Goal: Task Accomplishment & Management: Manage account settings

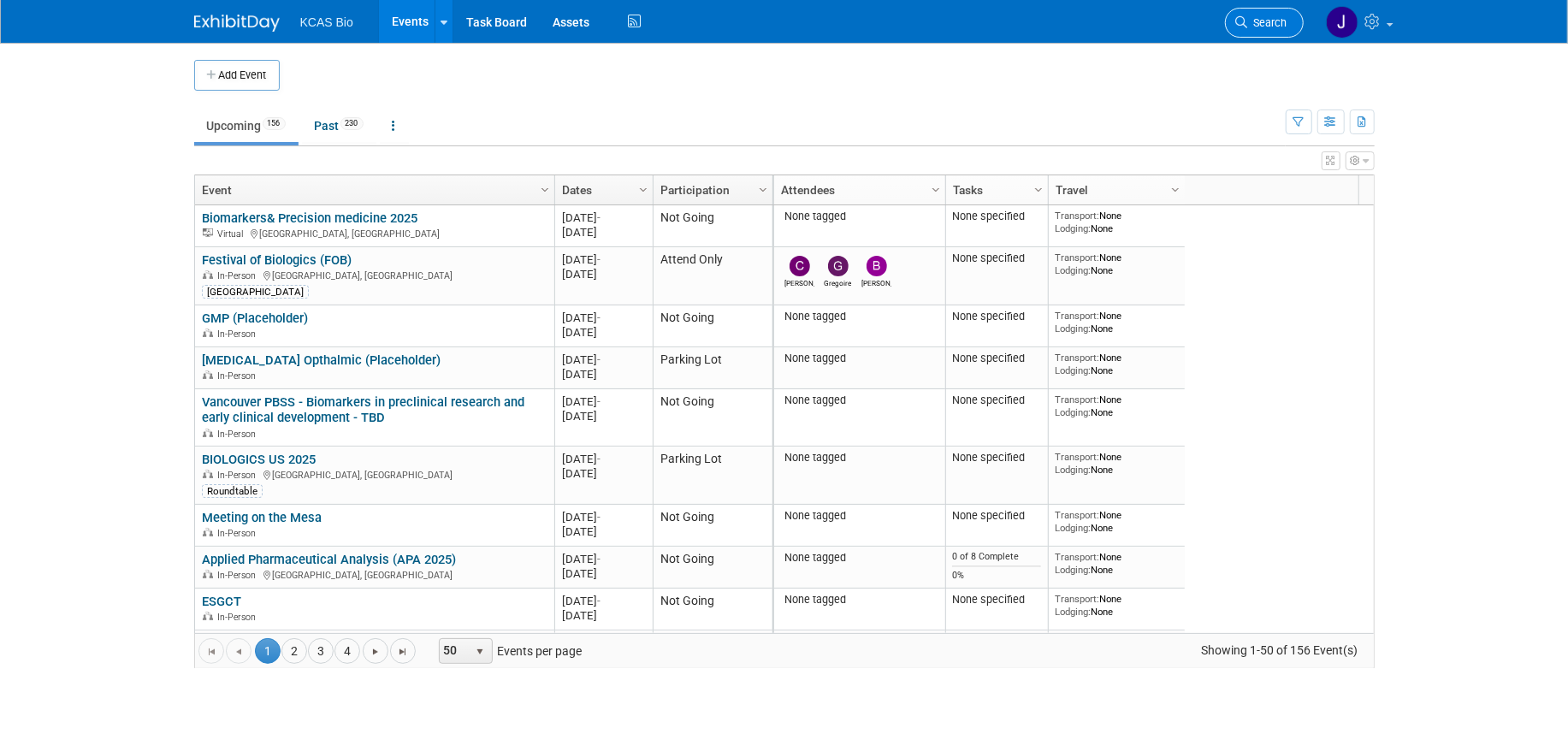
click at [1266, 21] on span "Search" at bounding box center [1267, 23] width 39 height 13
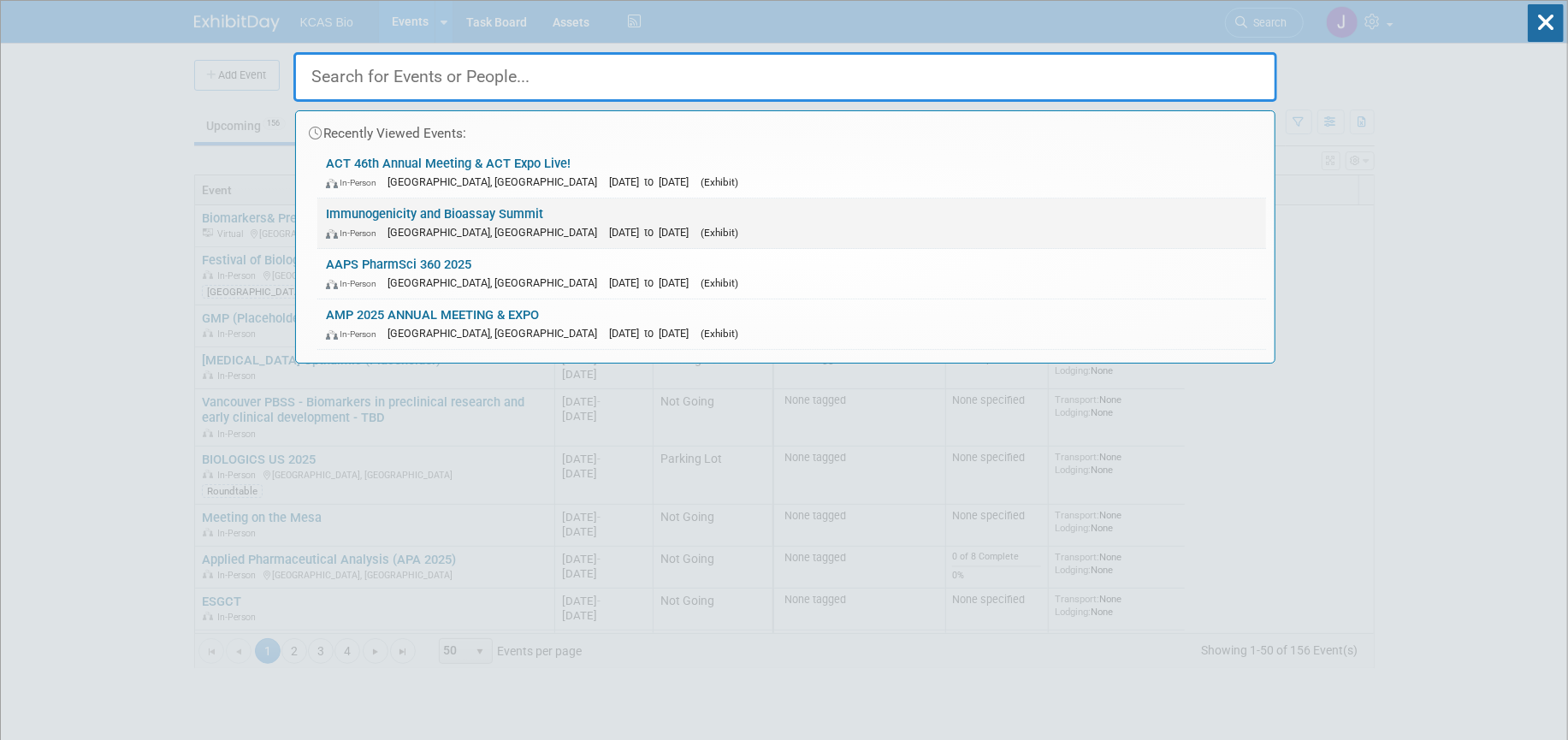
click at [451, 209] on link "Immunogenicity and Bioassay Summit In-Person Alexandria, VA Oct 7, 2025 to Oct …" at bounding box center [792, 223] width 948 height 50
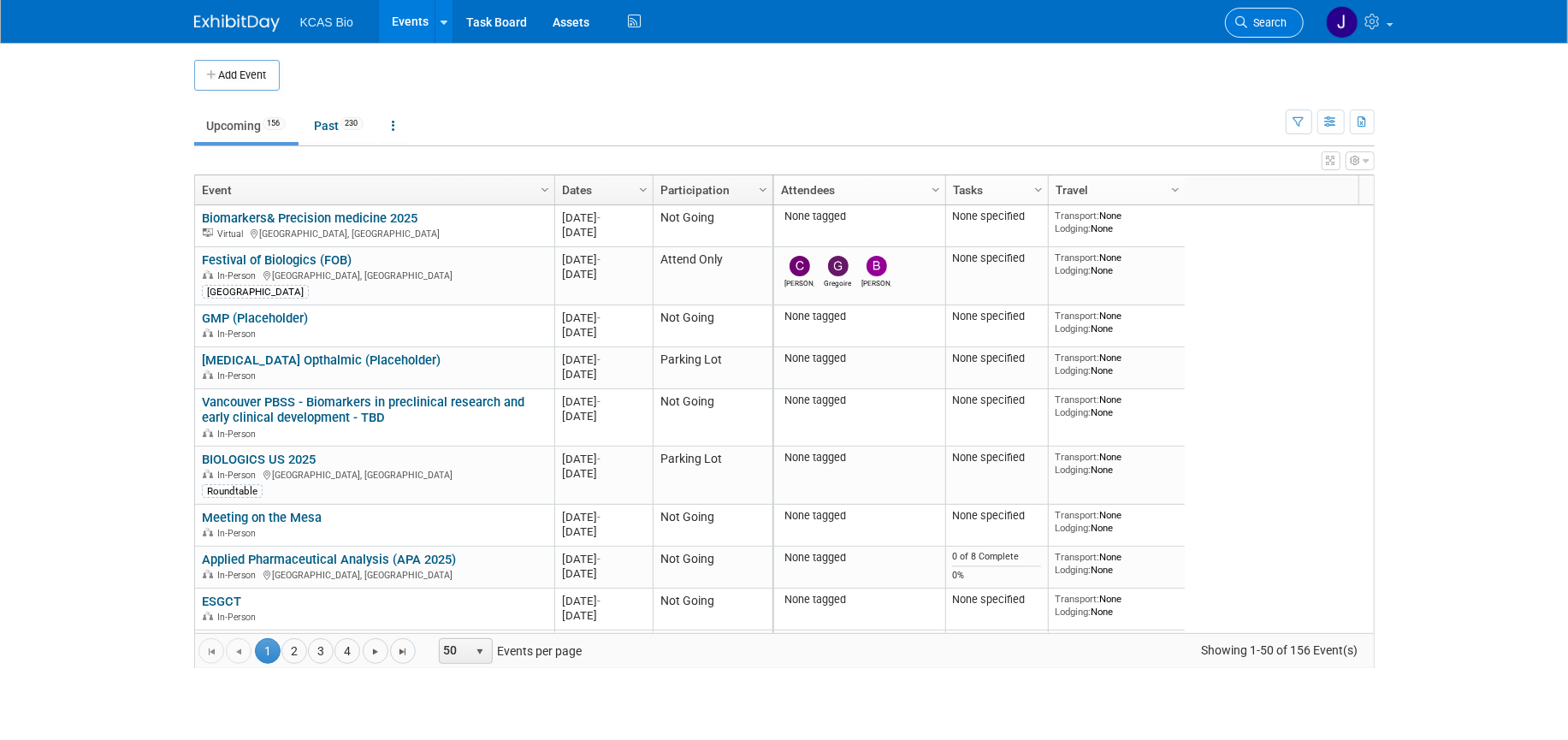
click at [1284, 20] on span "Search" at bounding box center [1267, 23] width 39 height 13
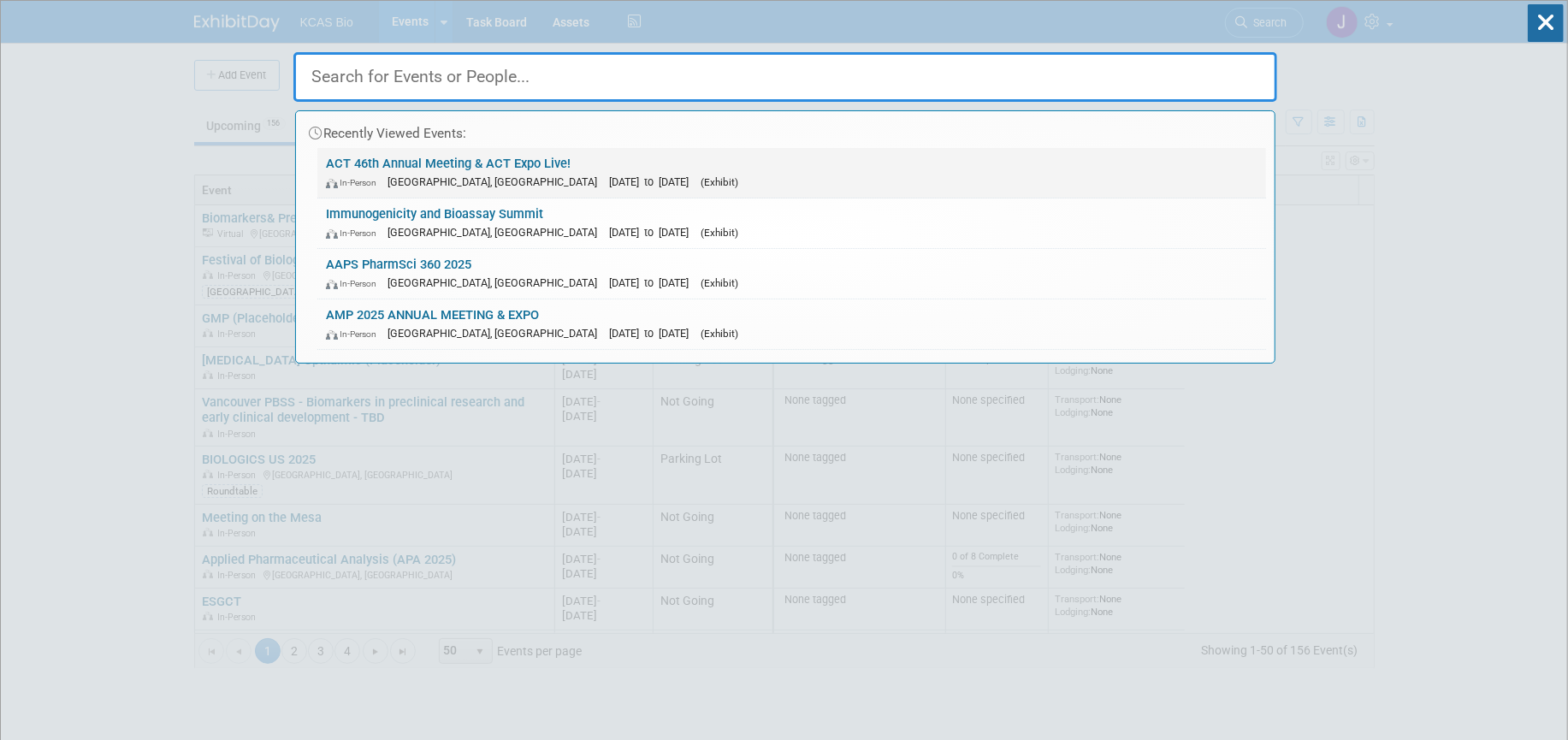
click at [402, 159] on link "ACT 46th Annual Meeting & ACT Expo Live! In-Person Phoenix, AZ Nov 16, 2025 to …" at bounding box center [792, 172] width 948 height 50
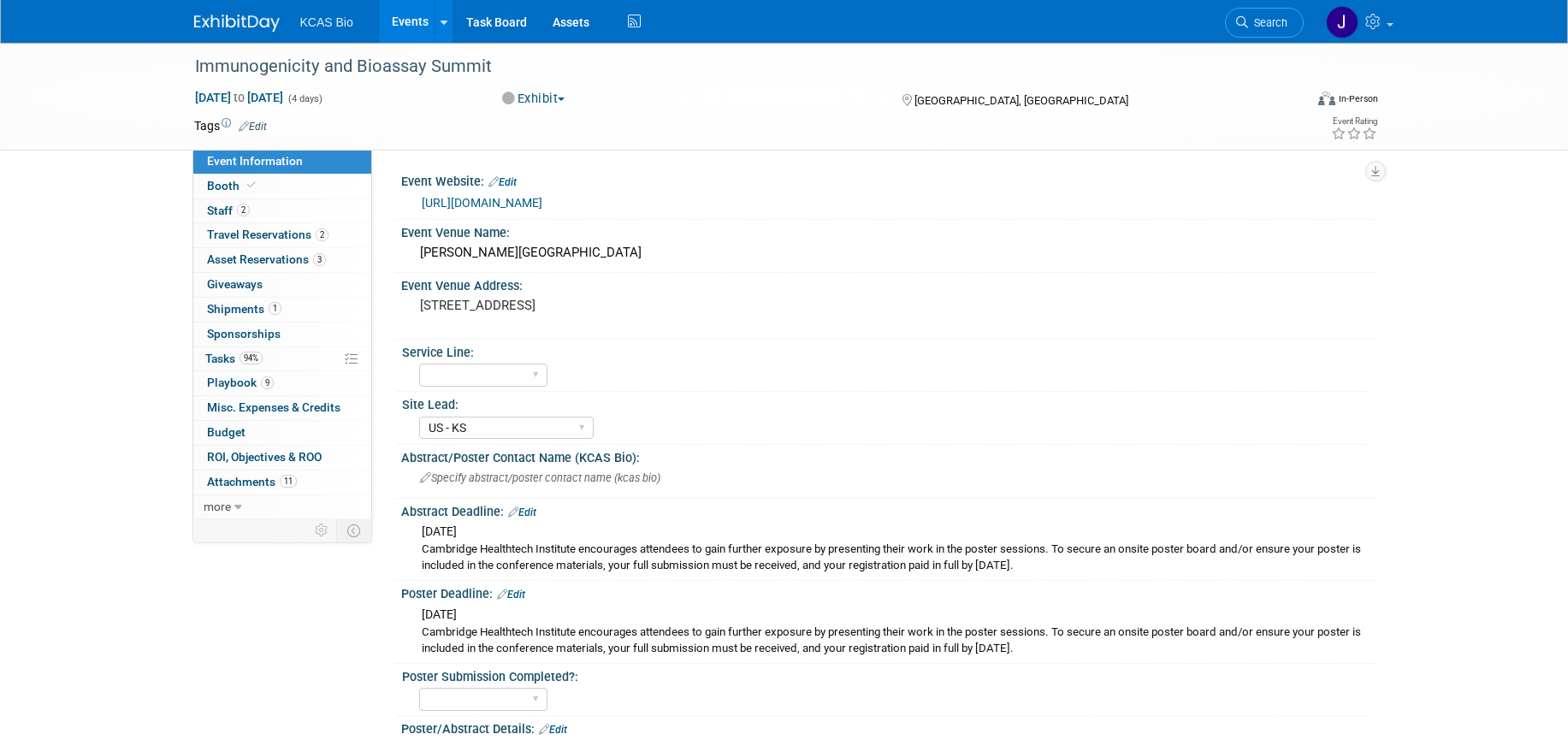
select select "US - KS"
click at [231, 233] on span "Travel Reservations 2" at bounding box center [268, 234] width 122 height 14
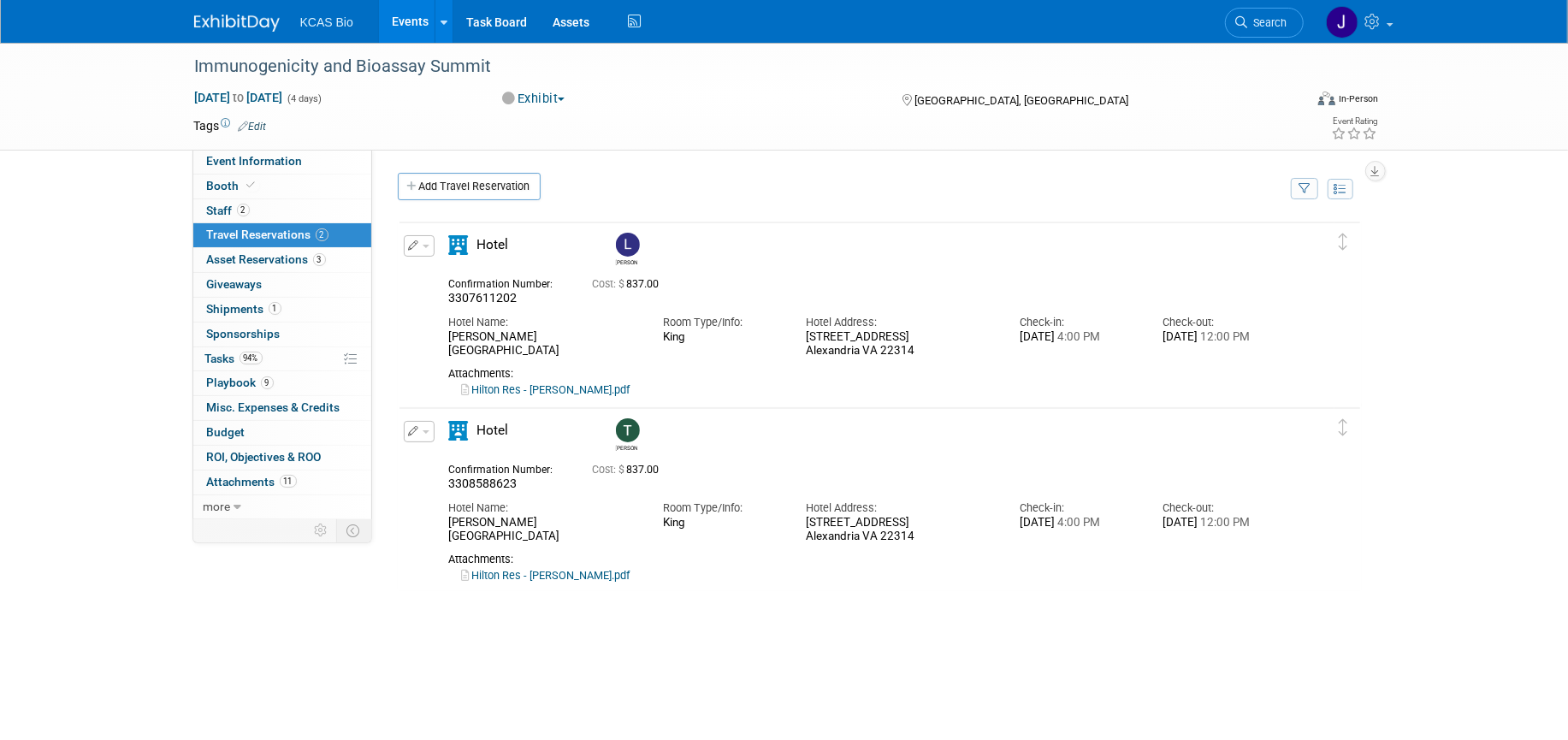
click at [430, 243] on button "button" at bounding box center [418, 246] width 31 height 21
click at [476, 273] on button "Edit Reservation" at bounding box center [476, 276] width 144 height 24
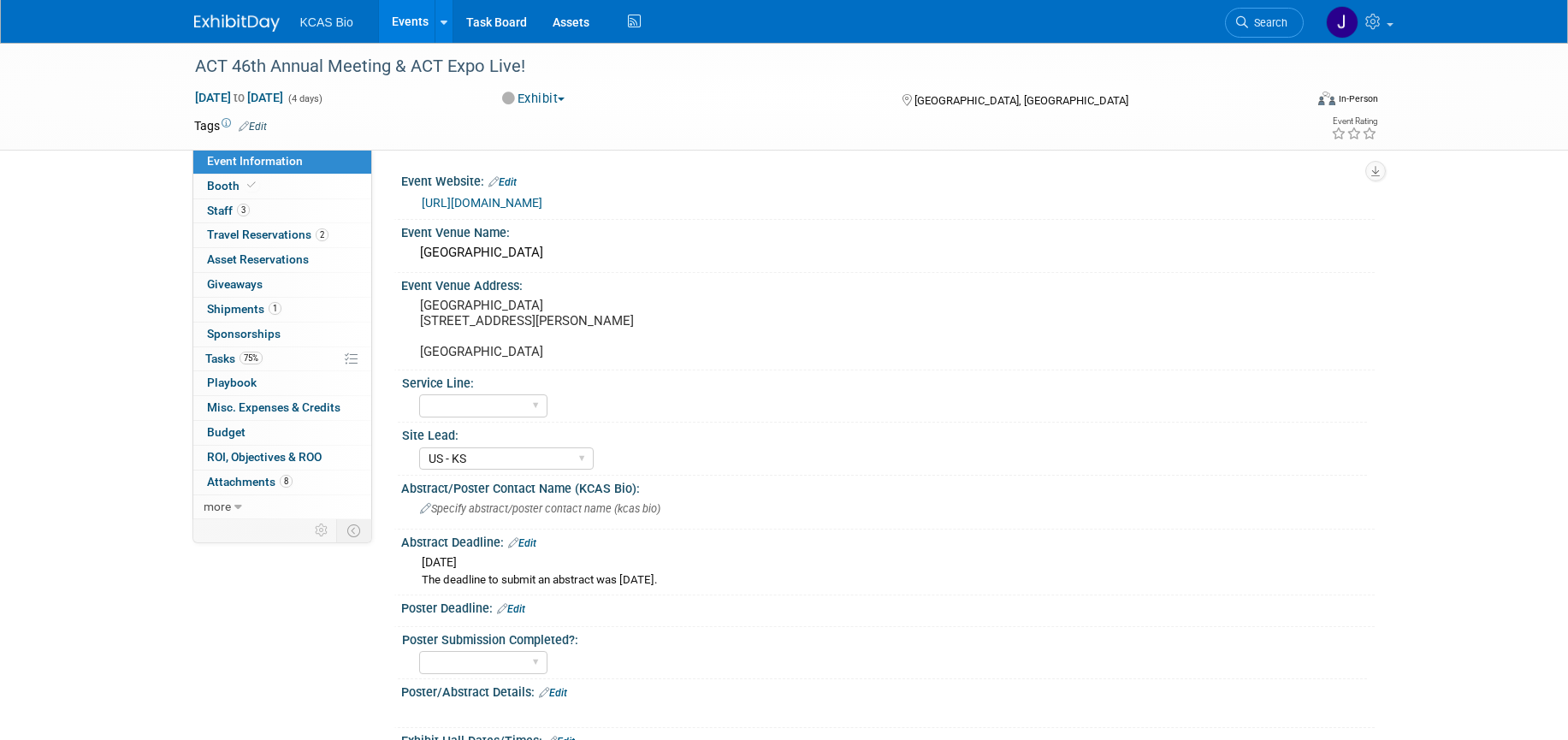
select select "US - KS"
click at [218, 204] on span "Staff 3" at bounding box center [228, 211] width 43 height 14
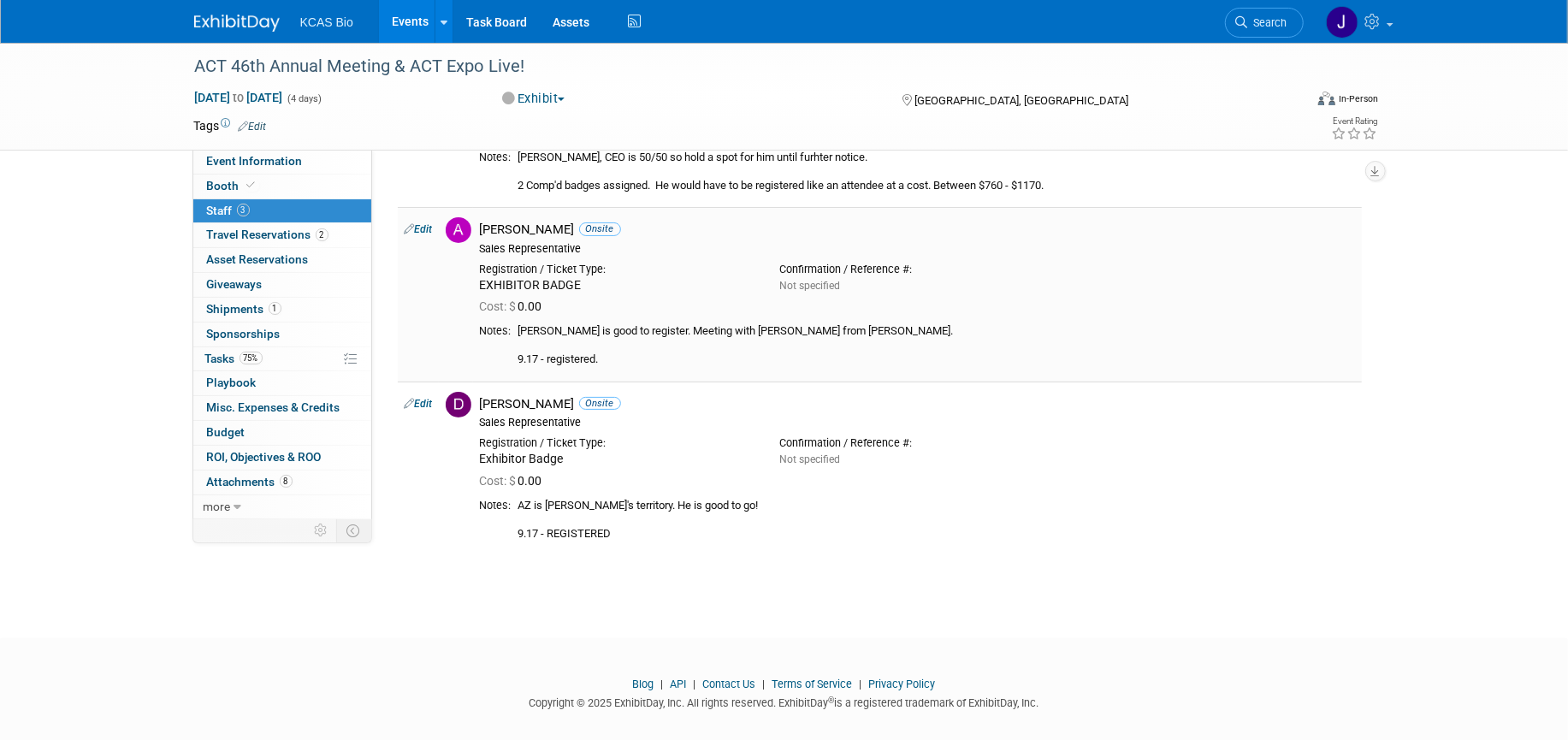
scroll to position [146, 0]
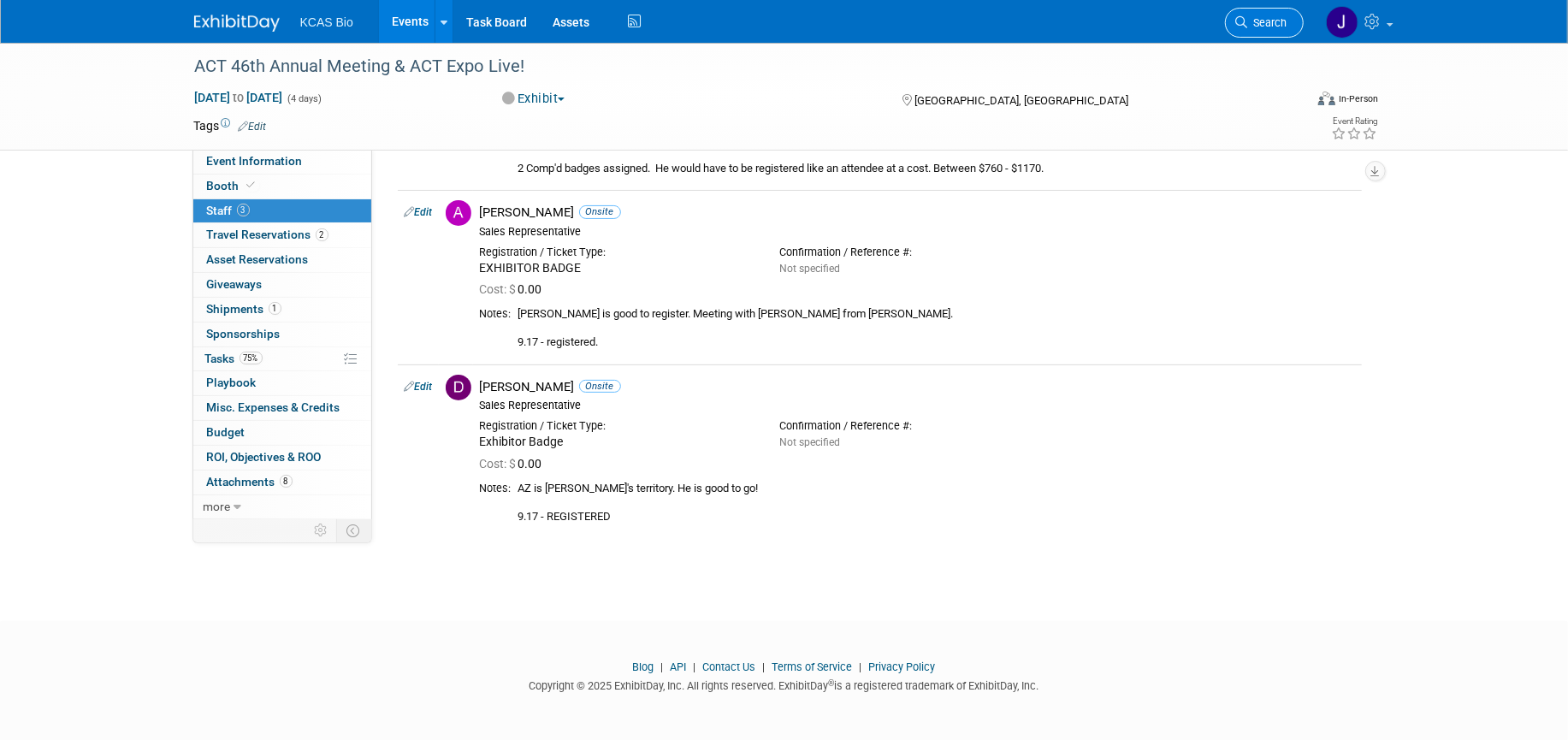
click at [1278, 21] on span "Search" at bounding box center [1267, 23] width 39 height 13
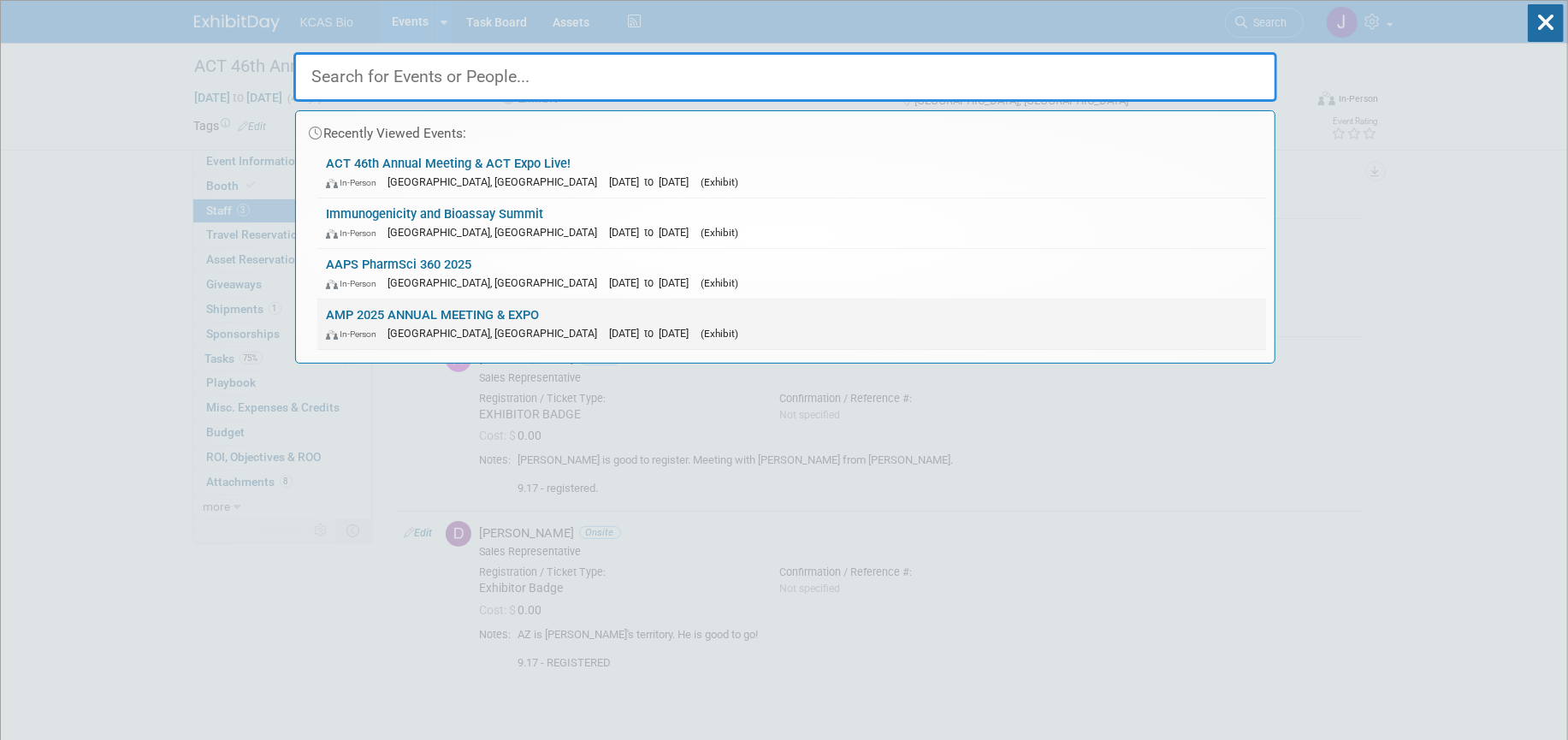
click at [404, 317] on link "AMP 2025 ANNUAL MEETING & EXPO In-Person Boston, MA Nov 11, 2025 to Nov 15, 202…" at bounding box center [792, 324] width 948 height 50
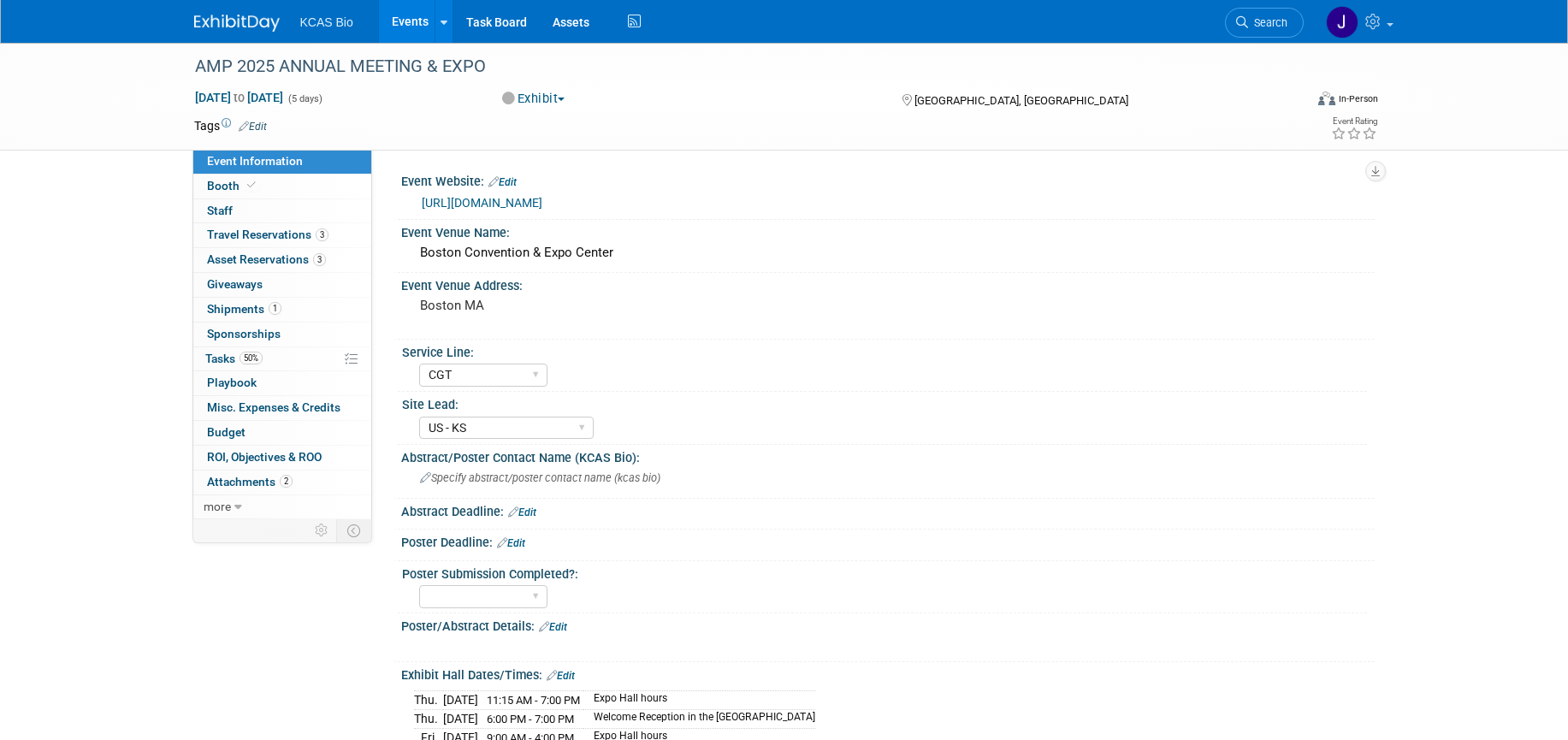
select select "CGT"
select select "US - KS"
click at [1278, 26] on span "Search" at bounding box center [1267, 23] width 39 height 13
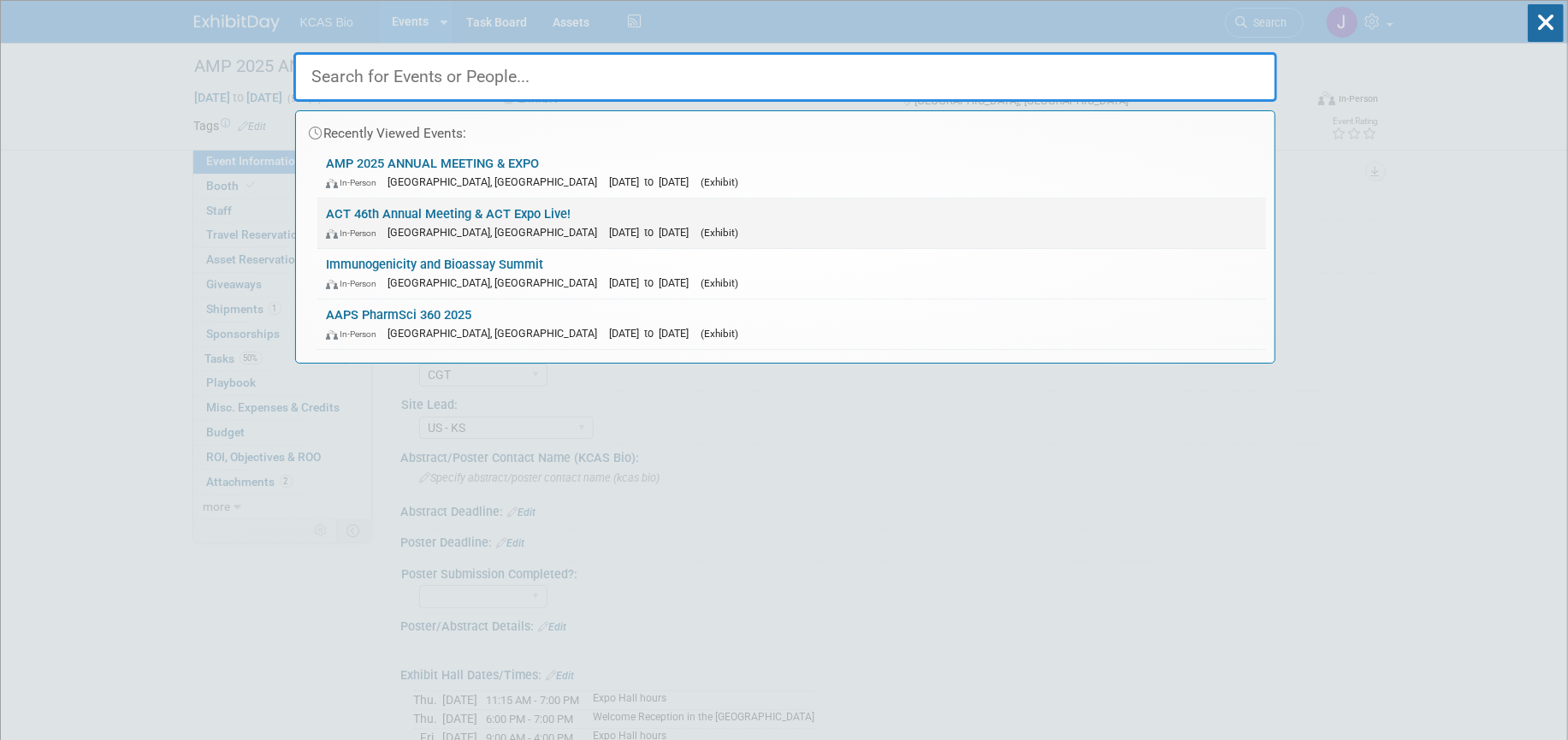
click at [364, 206] on link "ACT 46th Annual Meeting & ACT Expo Live! In-Person [GEOGRAPHIC_DATA], [GEOGRAPH…" at bounding box center [792, 223] width 948 height 50
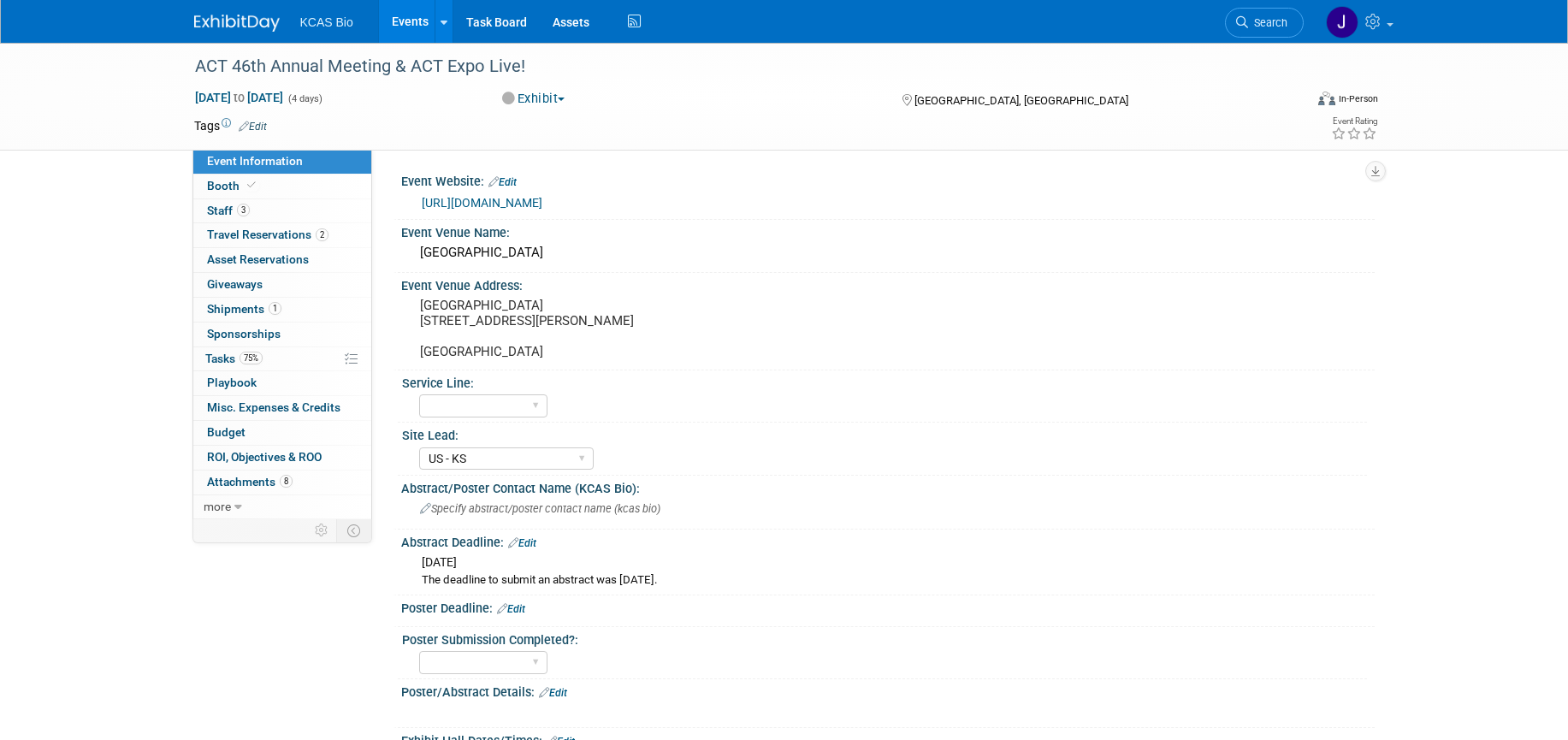
select select "US - KS"
click at [234, 177] on link "Booth" at bounding box center [282, 185] width 178 height 24
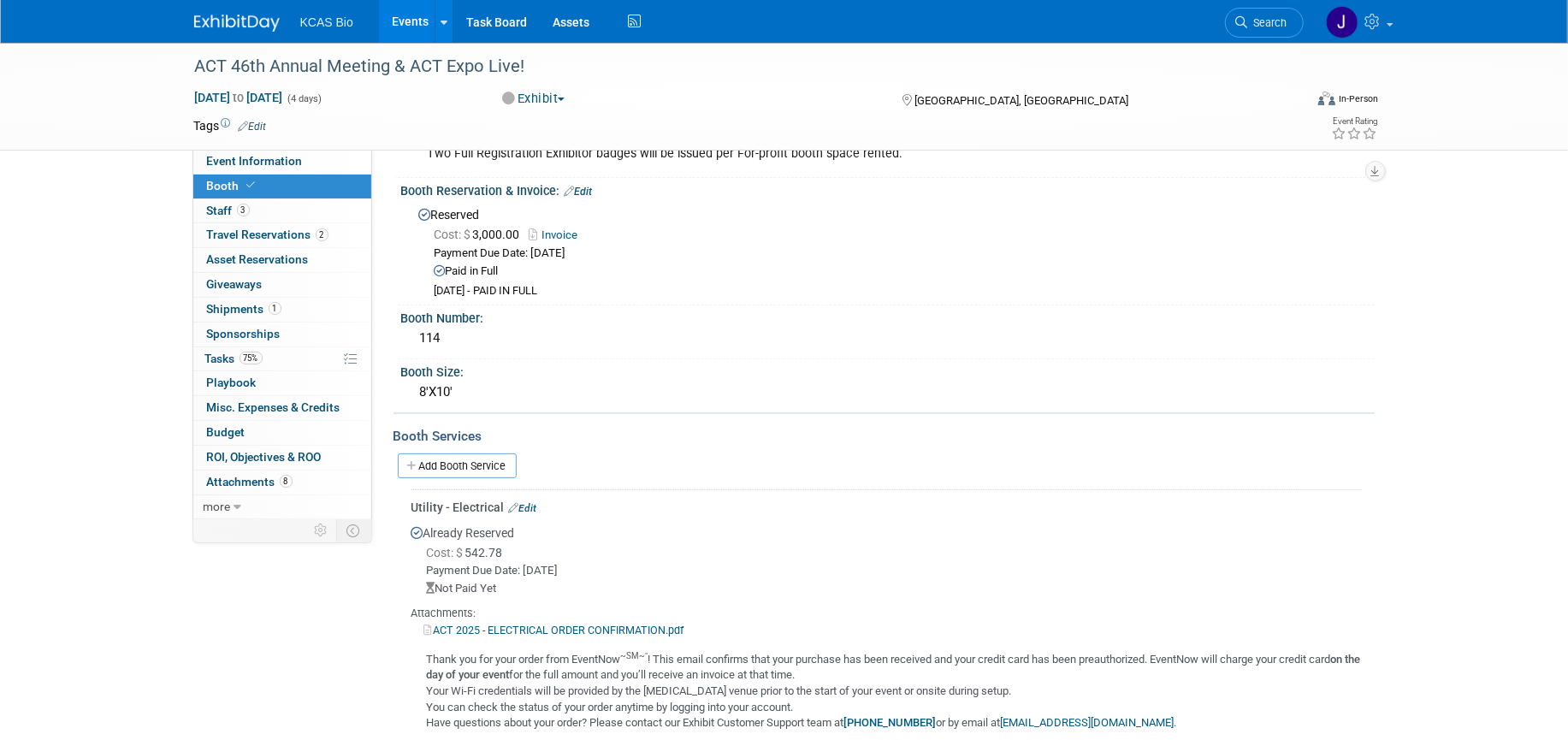
scroll to position [321, 0]
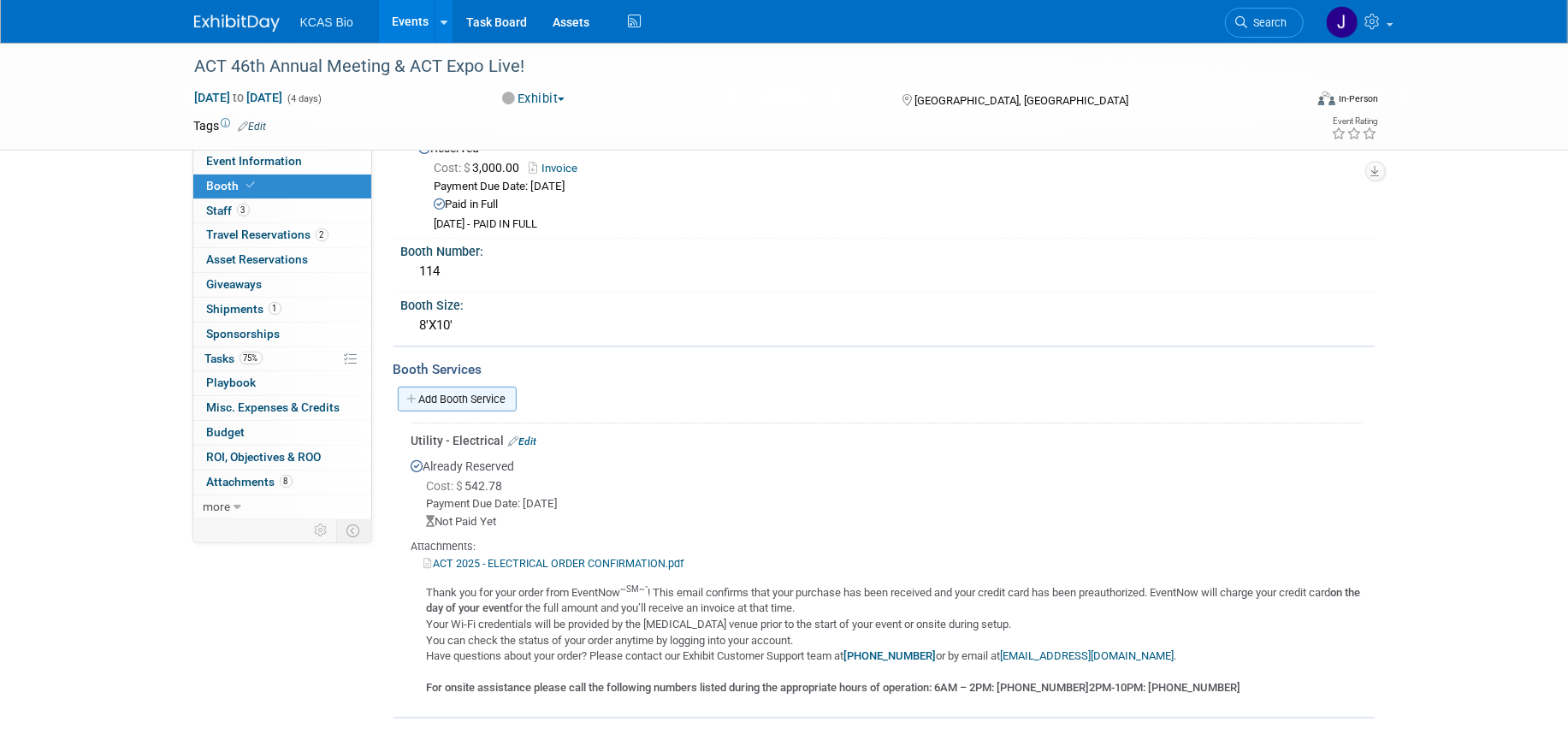
click at [464, 400] on link "Add Booth Service" at bounding box center [458, 399] width 119 height 24
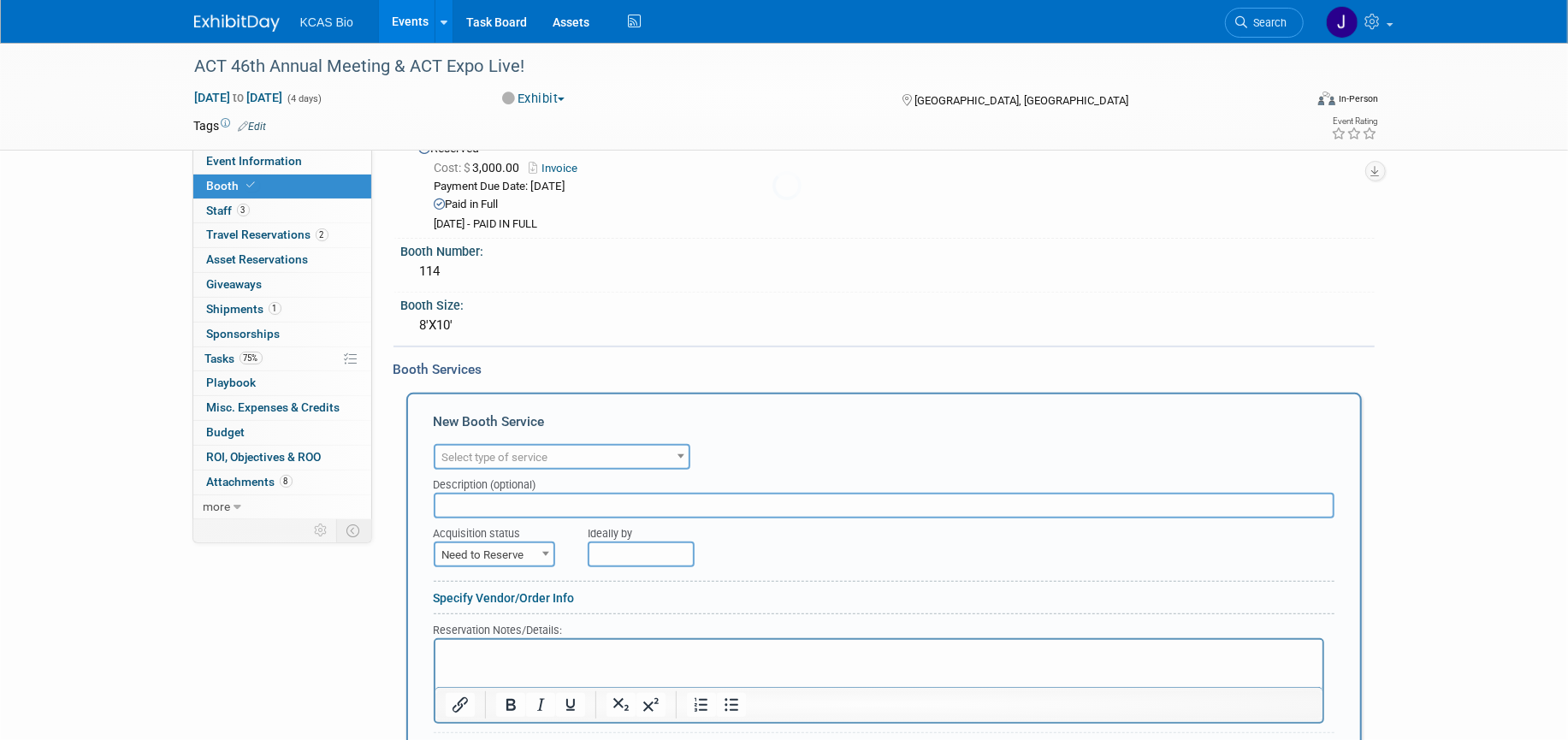
scroll to position [0, 0]
click at [604, 450] on span "Select type of service" at bounding box center [562, 457] width 253 height 24
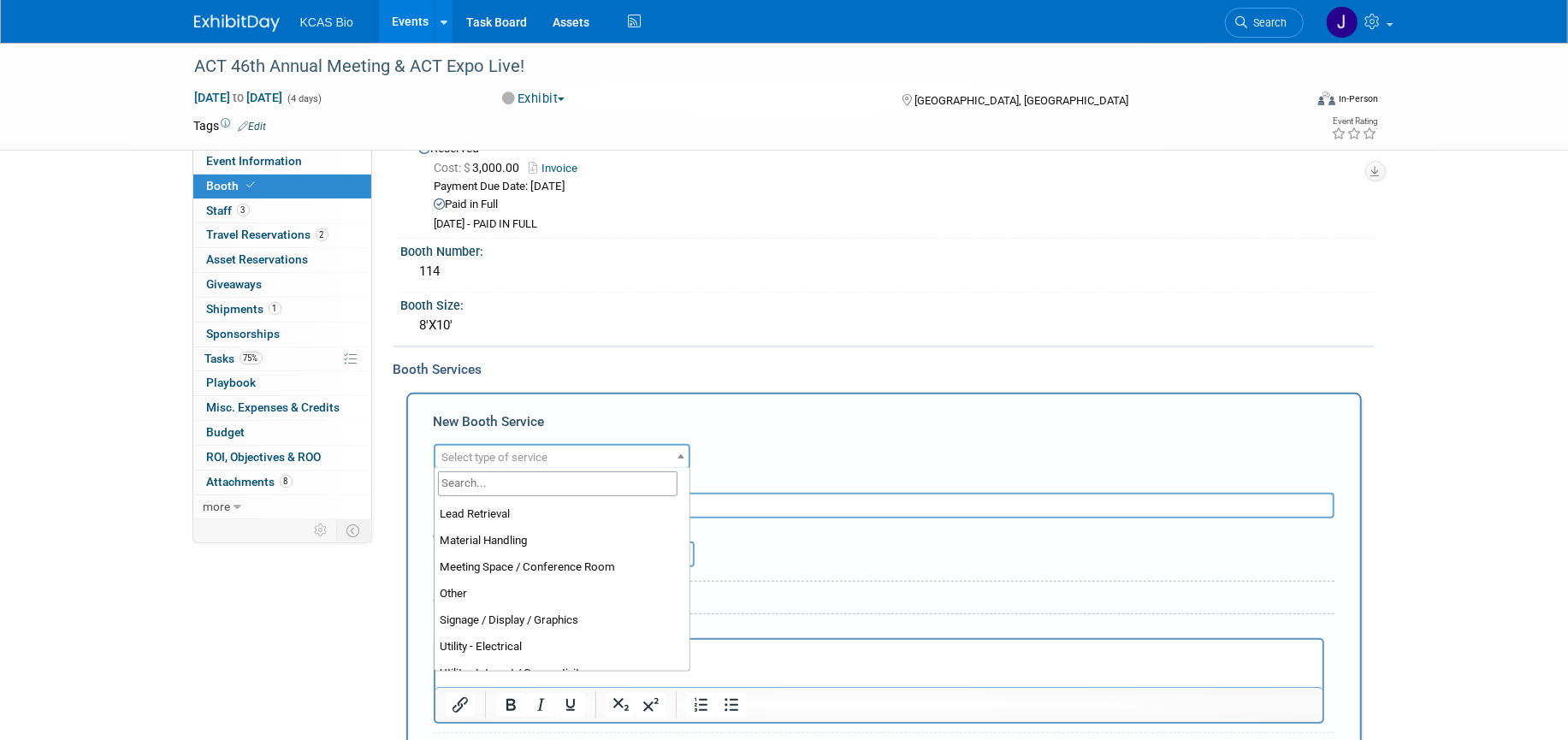
scroll to position [347, 0]
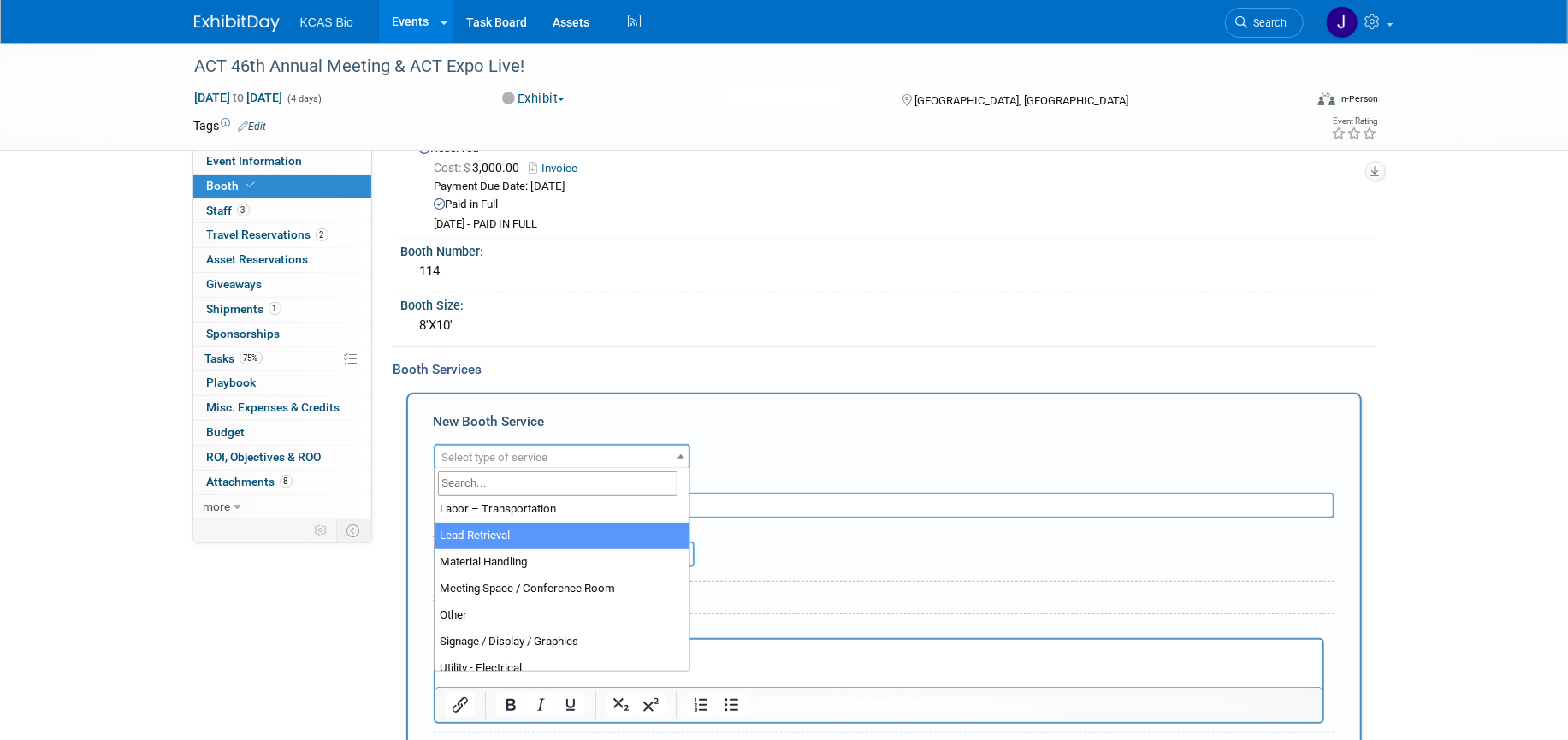
drag, startPoint x: 488, startPoint y: 528, endPoint x: 502, endPoint y: 529, distance: 14.0
select select "7"
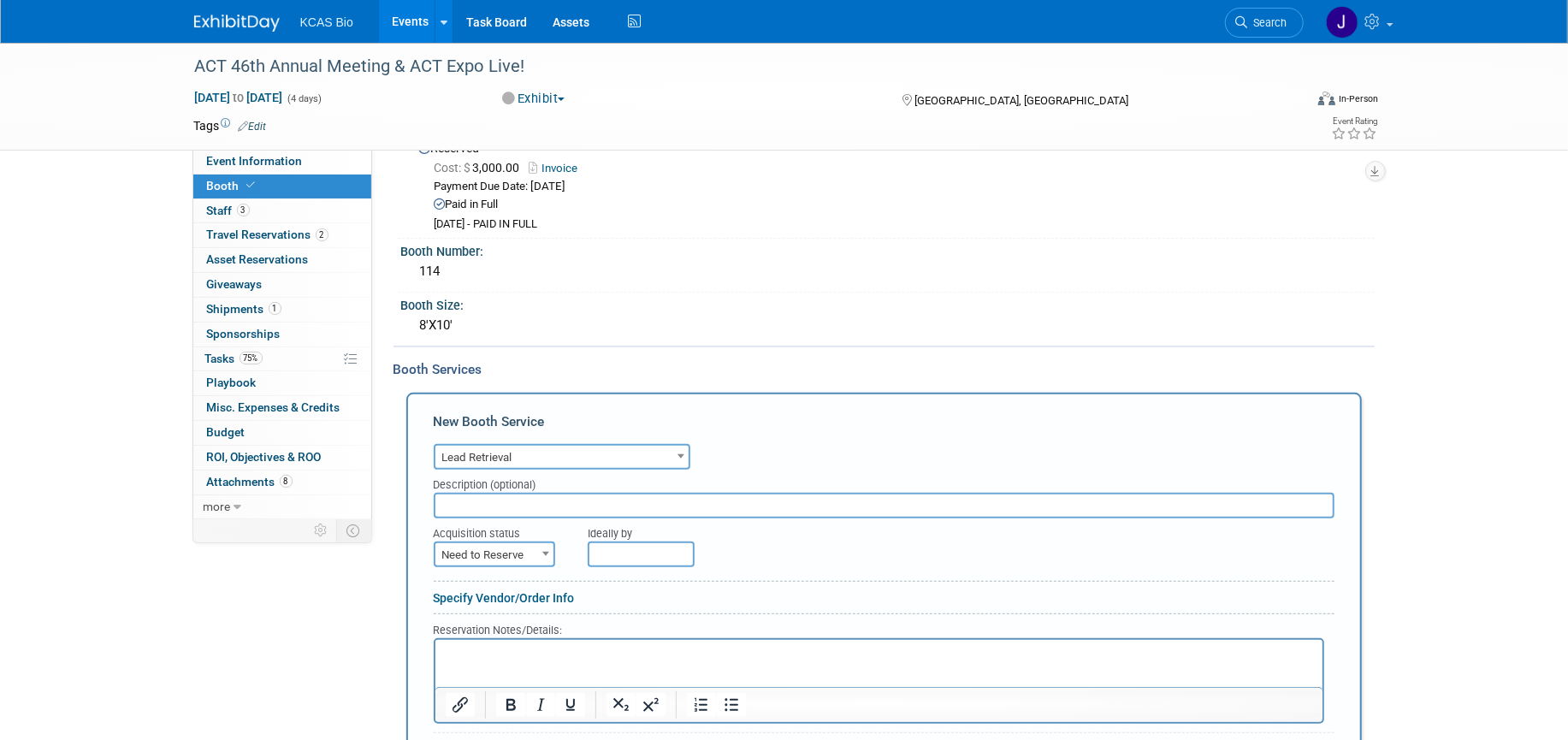
click at [499, 513] on input "text" at bounding box center [885, 505] width 901 height 25
type input "e"
type input "ExpoTools Event Technolgy"
click at [501, 657] on p "Rich Text Area. Press ALT-0 for help." at bounding box center [878, 653] width 867 height 17
click at [548, 548] on span at bounding box center [546, 553] width 18 height 22
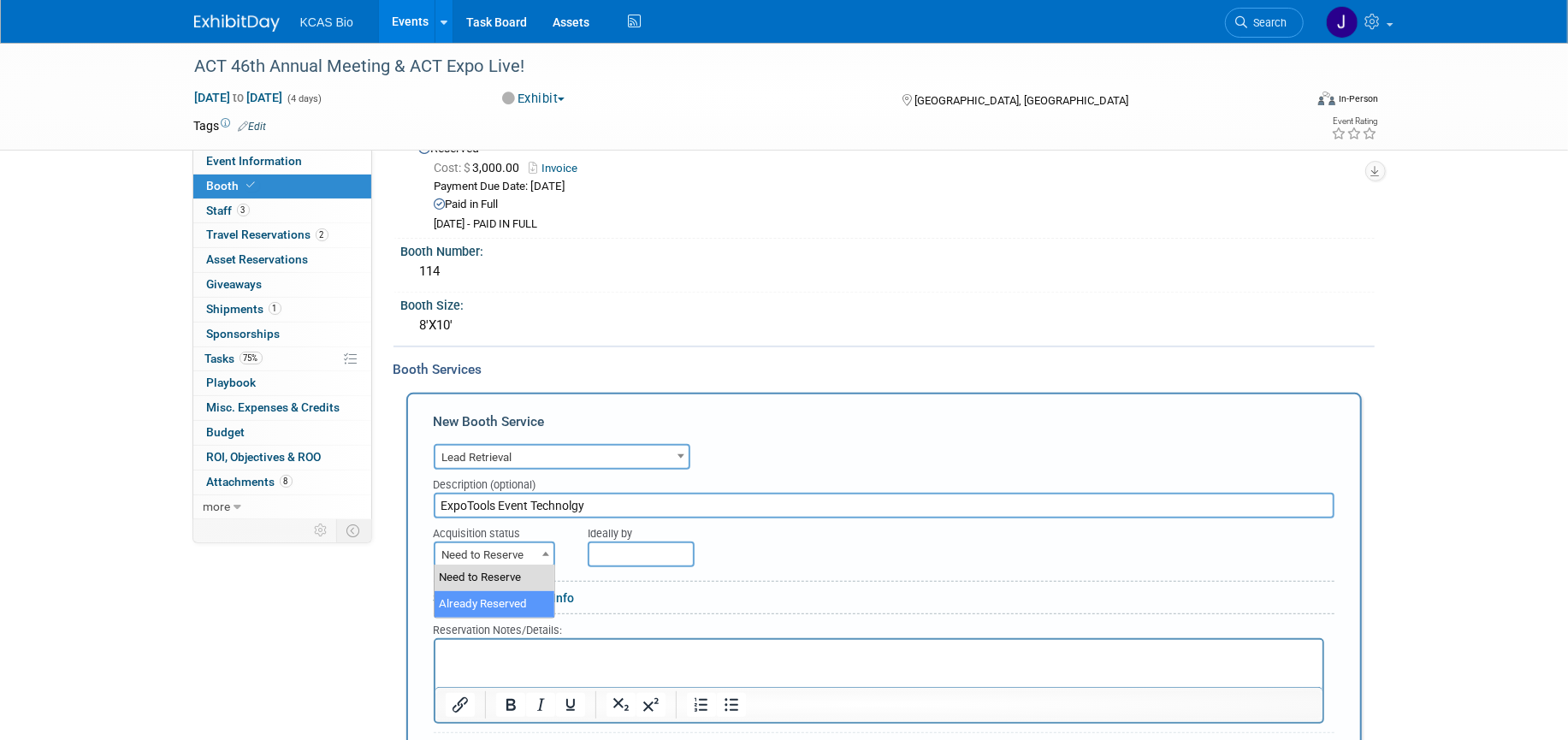
select select "2"
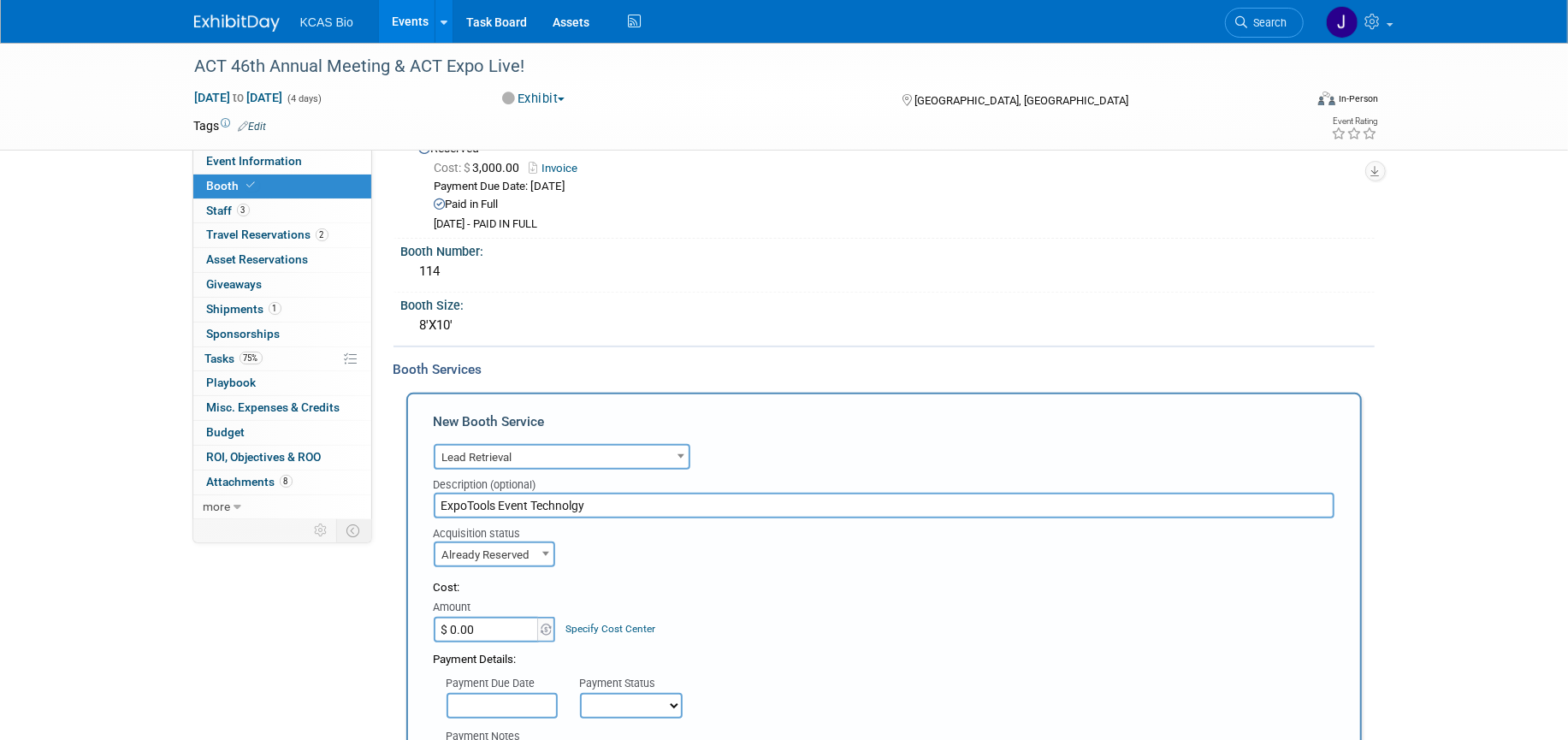
click at [501, 632] on input "$ 0.00" at bounding box center [487, 629] width 107 height 25
type input "$ 210.00"
click at [786, 664] on div "Cost: Amount $ 210.00 Specify Cost Center Cost Center -- Not Specified --" at bounding box center [885, 675] width 901 height 192
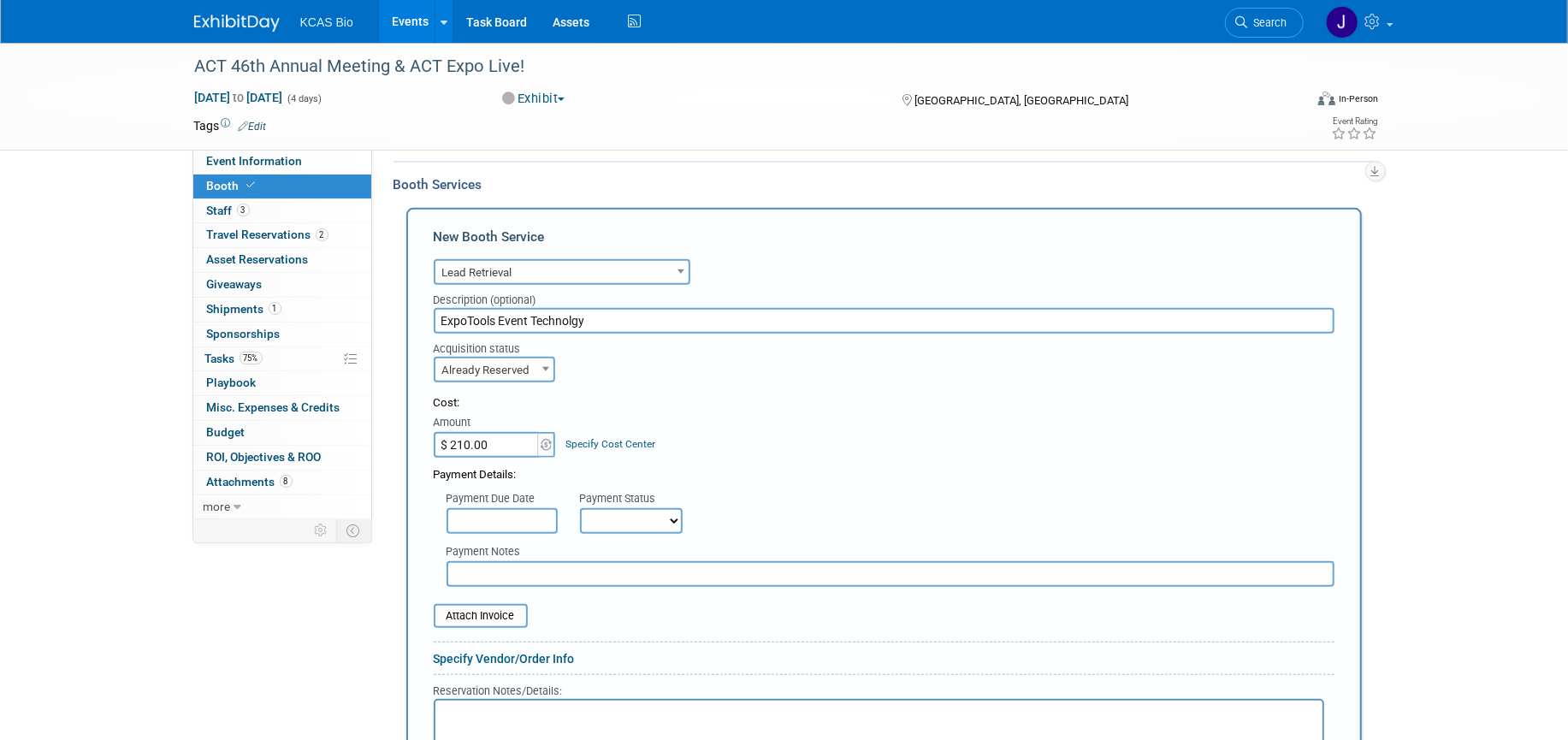
scroll to position [534, 0]
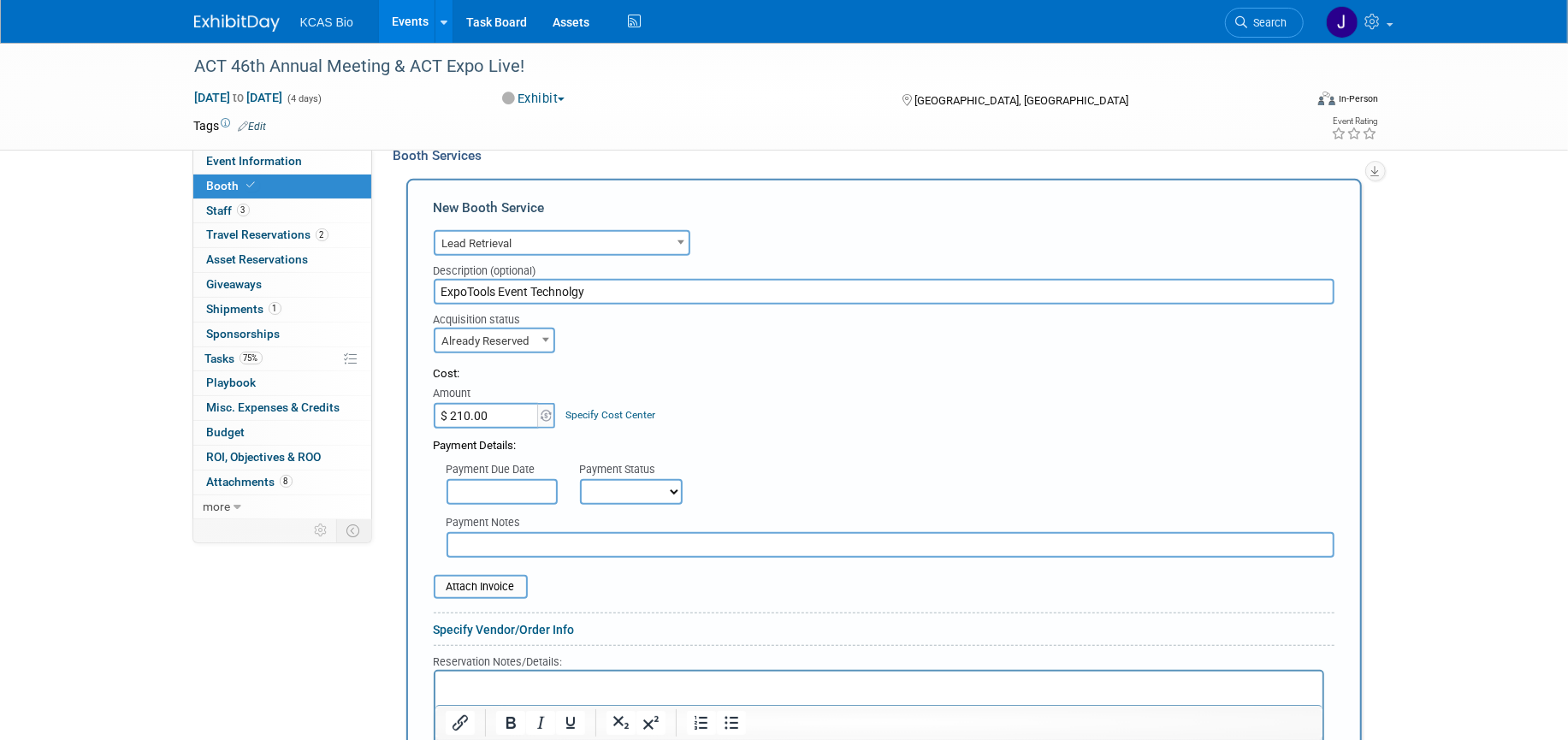
click at [648, 489] on select "Not Paid Yet Partially Paid Paid in Full" at bounding box center [631, 492] width 102 height 25
select select "1"
click at [580, 479] on select "Not Paid Yet Partially Paid Paid in Full" at bounding box center [631, 492] width 102 height 25
click at [624, 587] on table "Attach Invoice" at bounding box center [885, 586] width 901 height 24
click at [500, 588] on input "file" at bounding box center [424, 586] width 204 height 20
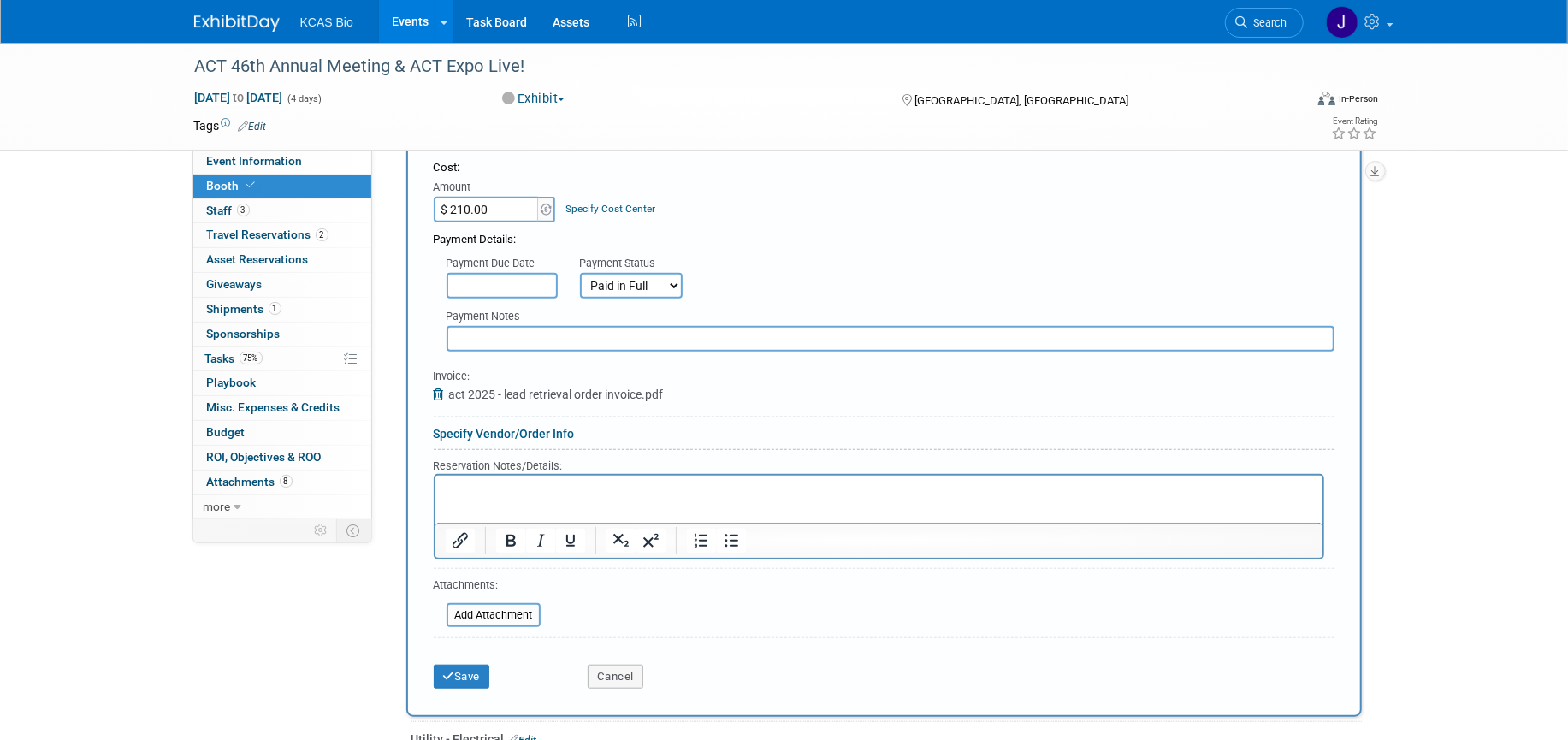
scroll to position [748, 0]
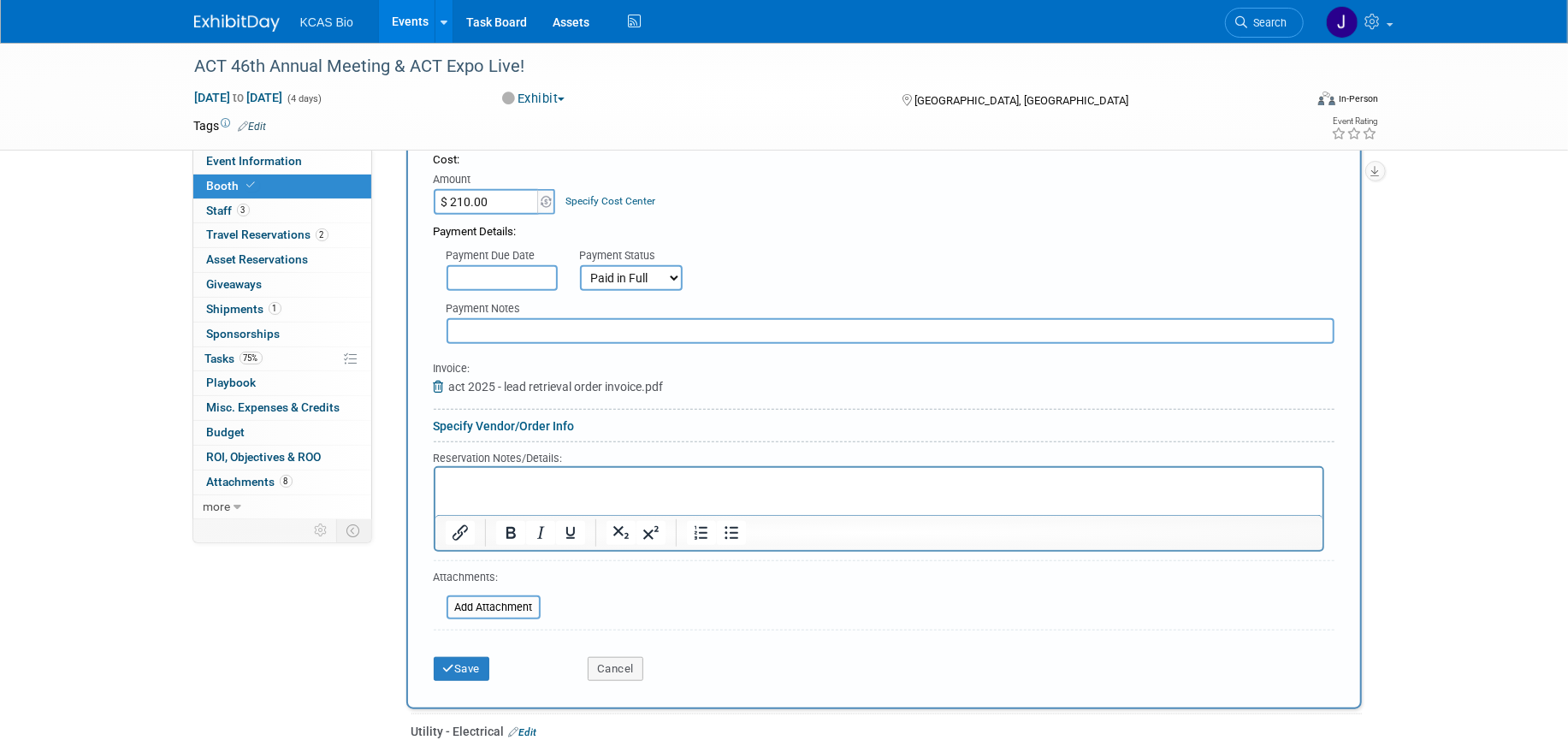
click at [477, 483] on p "Rich Text Area. Press ALT-0 for help." at bounding box center [878, 482] width 867 height 17
click at [469, 664] on button "Save" at bounding box center [462, 668] width 57 height 24
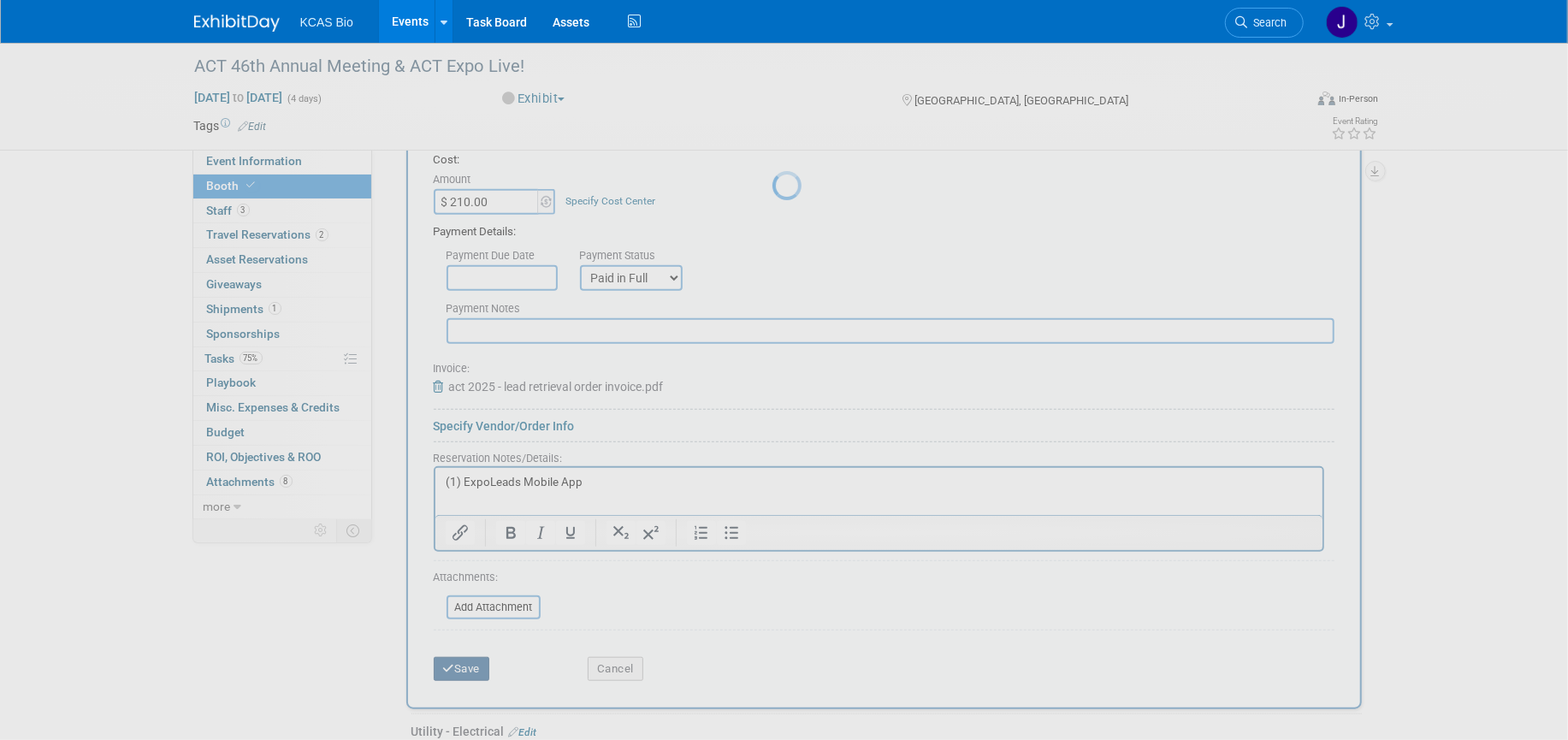
scroll to position [630, 0]
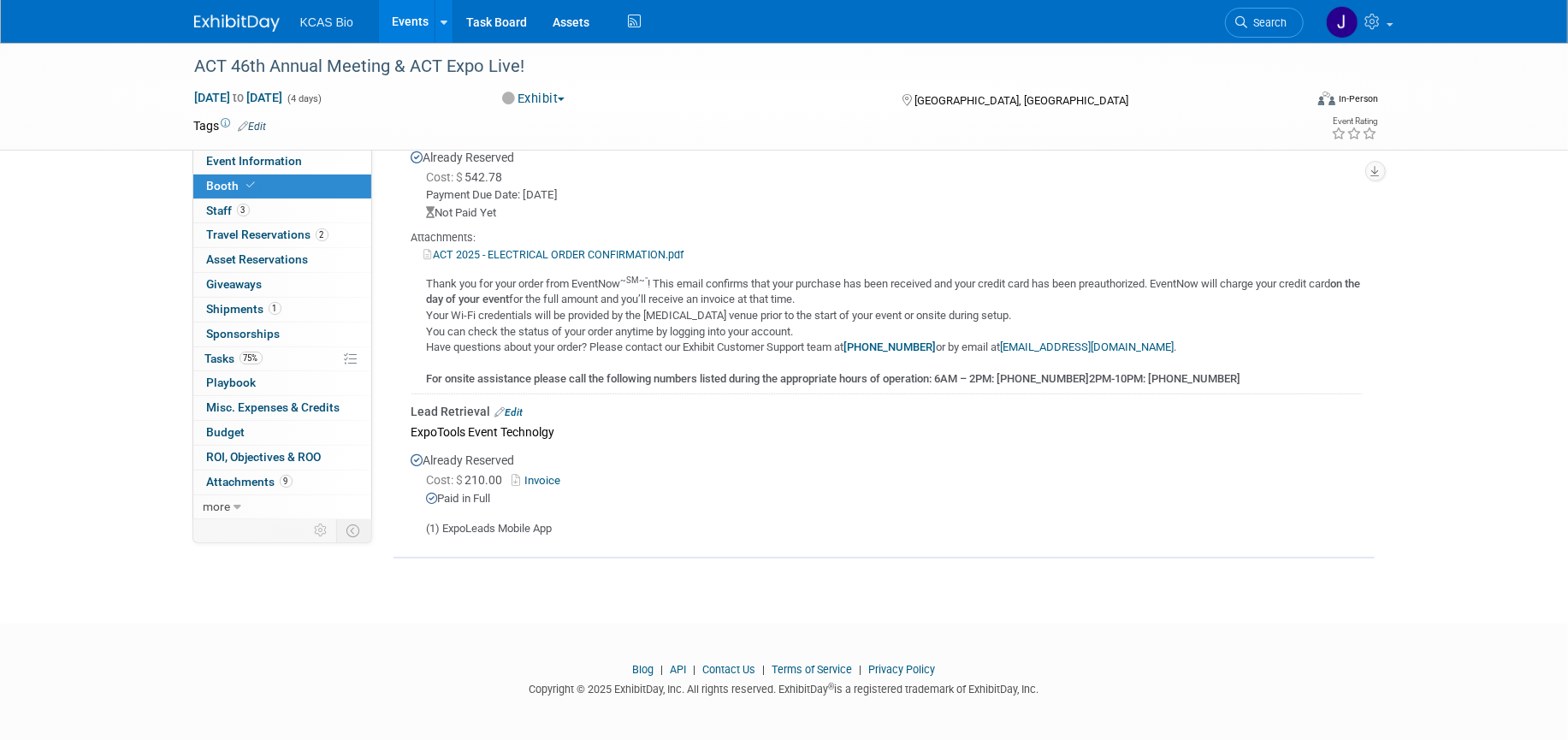
click at [515, 406] on link "Edit" at bounding box center [509, 412] width 28 height 12
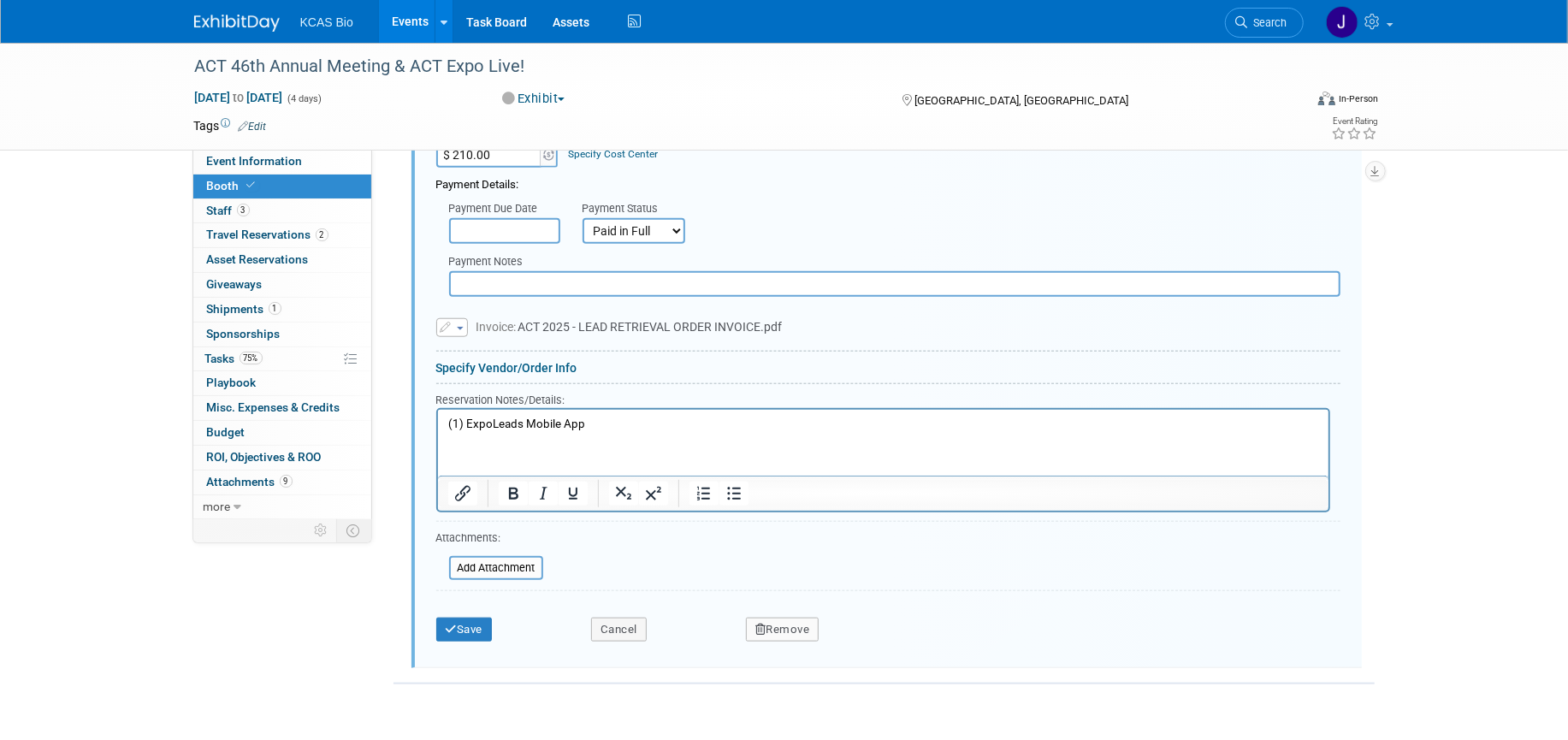
scroll to position [1148, 0]
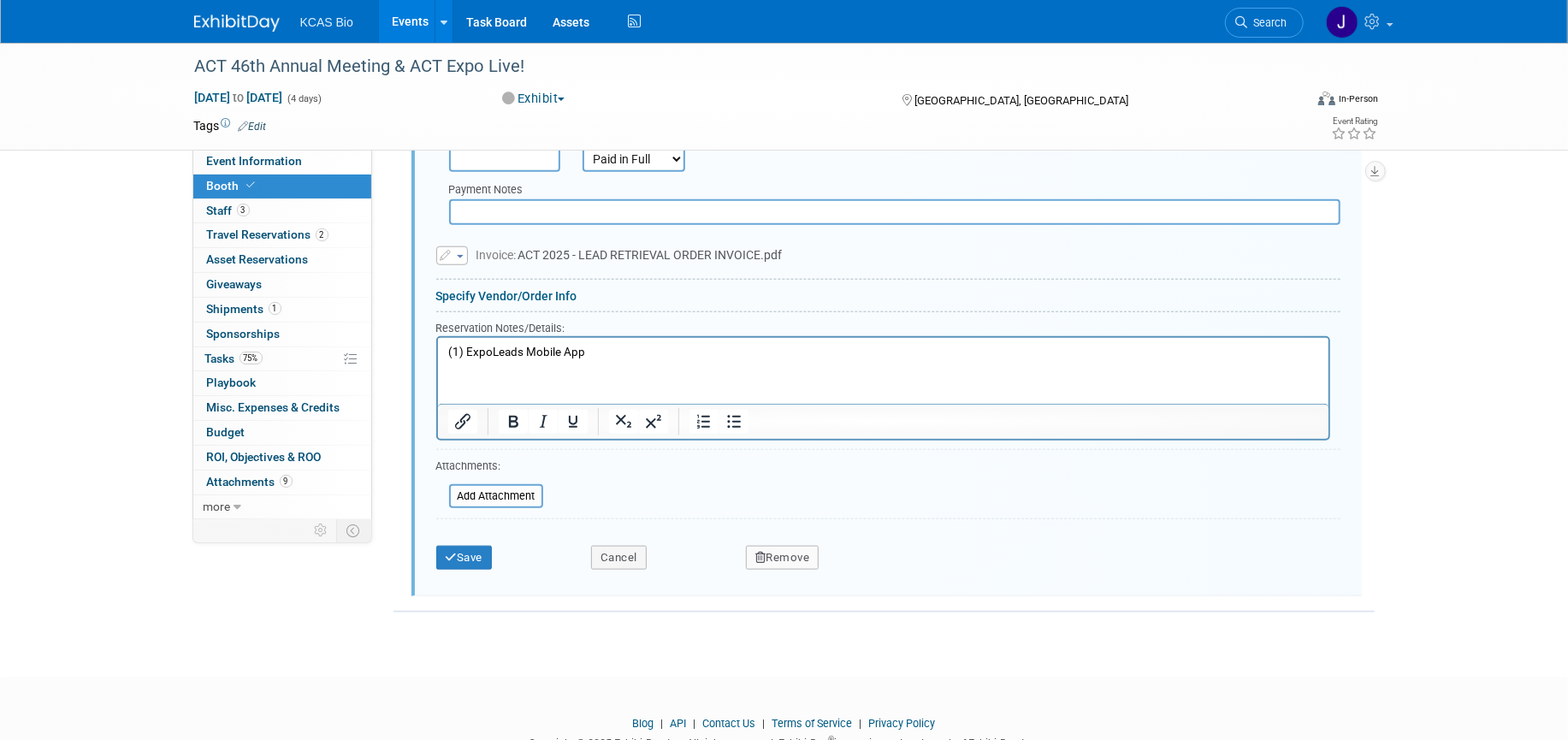
click at [593, 356] on p "(1) ExpoLeads Mobile App" at bounding box center [882, 353] width 871 height 17
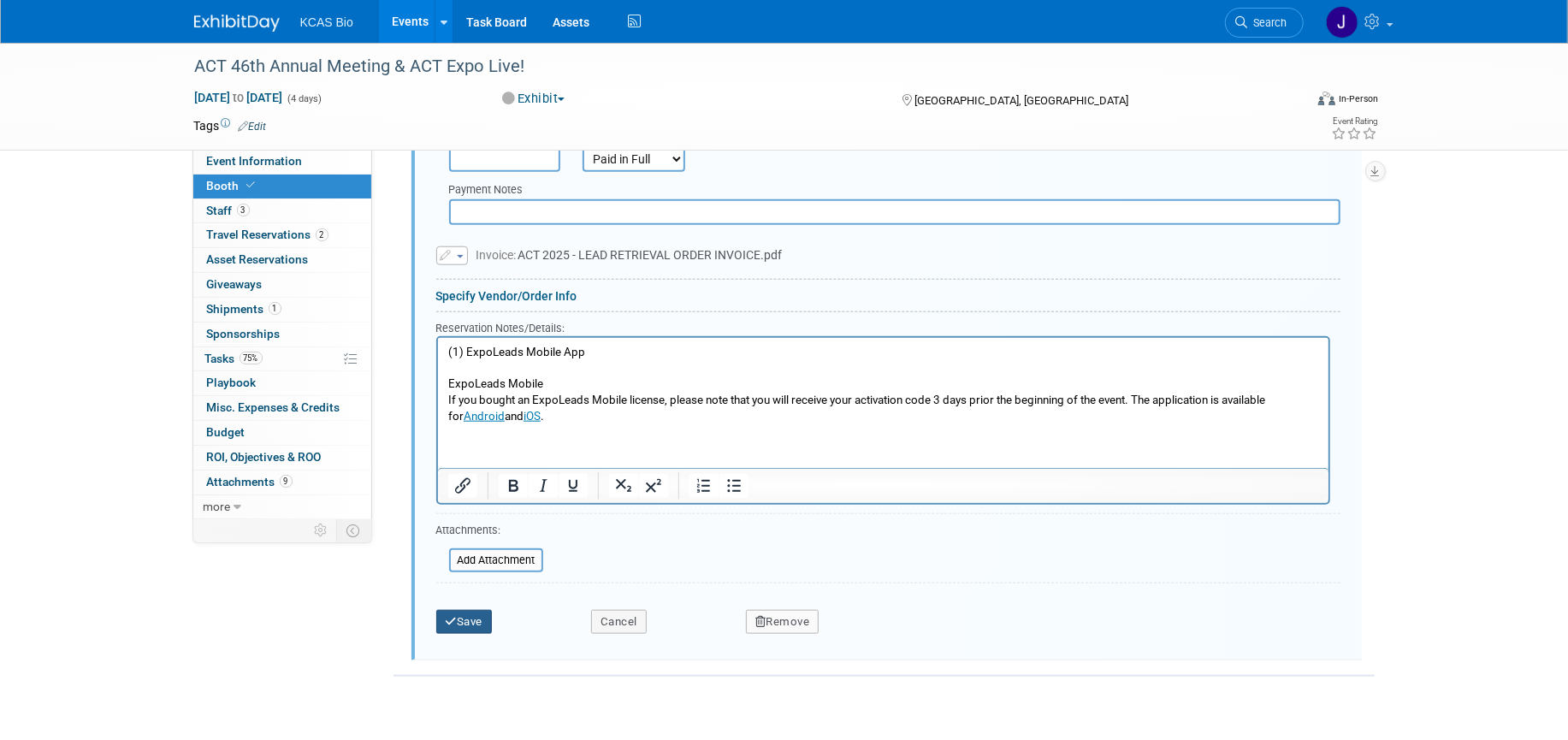
click at [472, 626] on button "Save" at bounding box center [465, 621] width 57 height 24
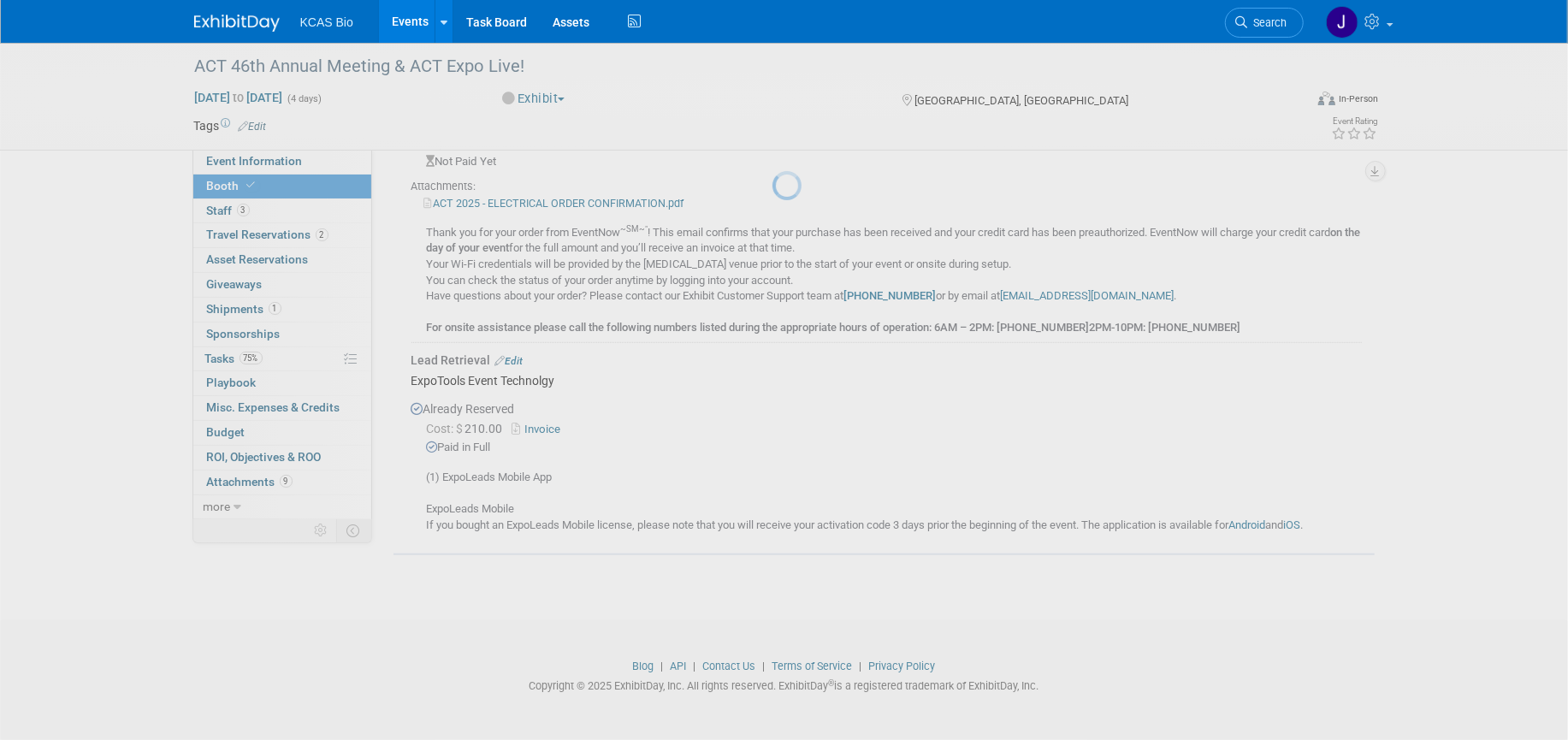
scroll to position [677, 0]
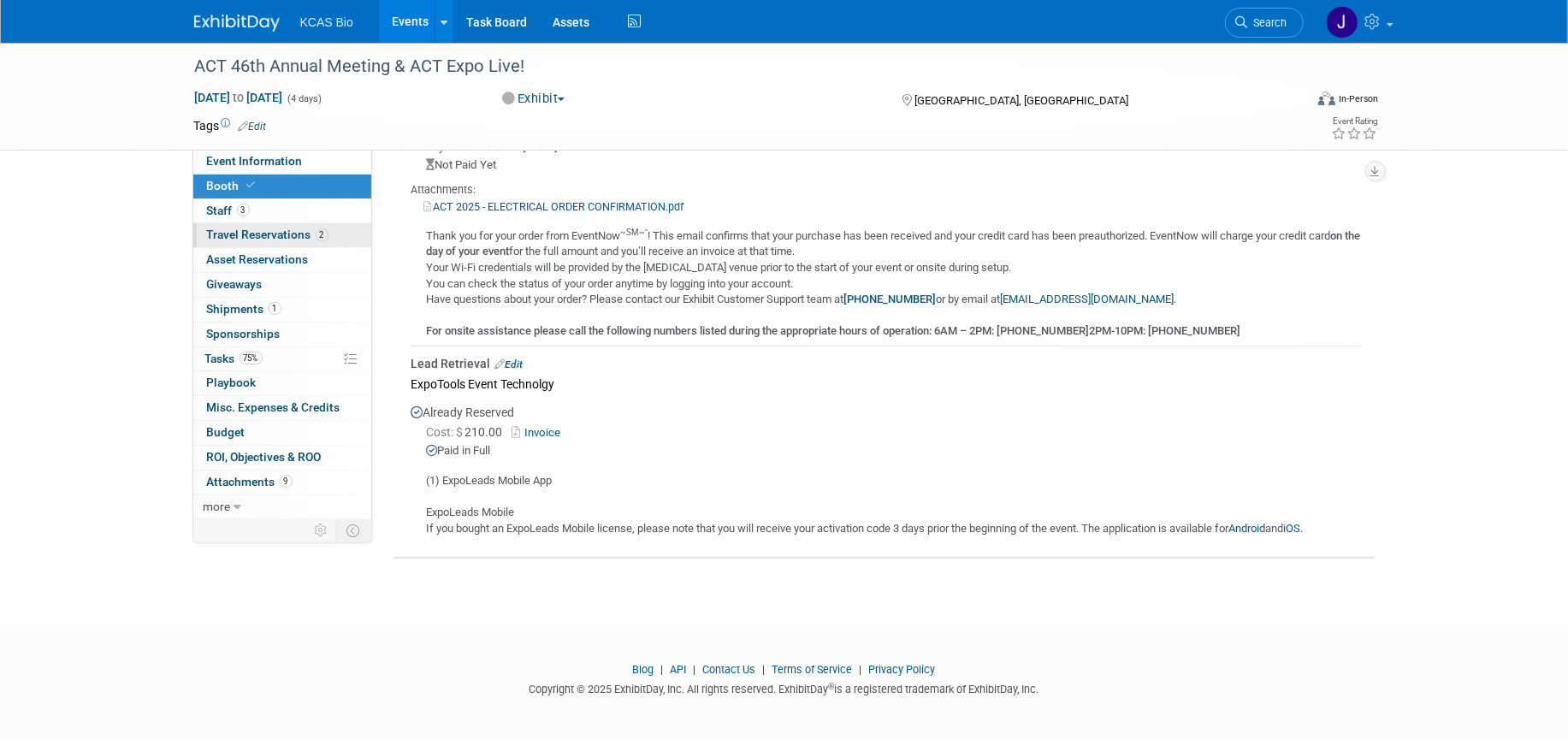
click at [228, 236] on span "Travel Reservations 2" at bounding box center [268, 234] width 122 height 14
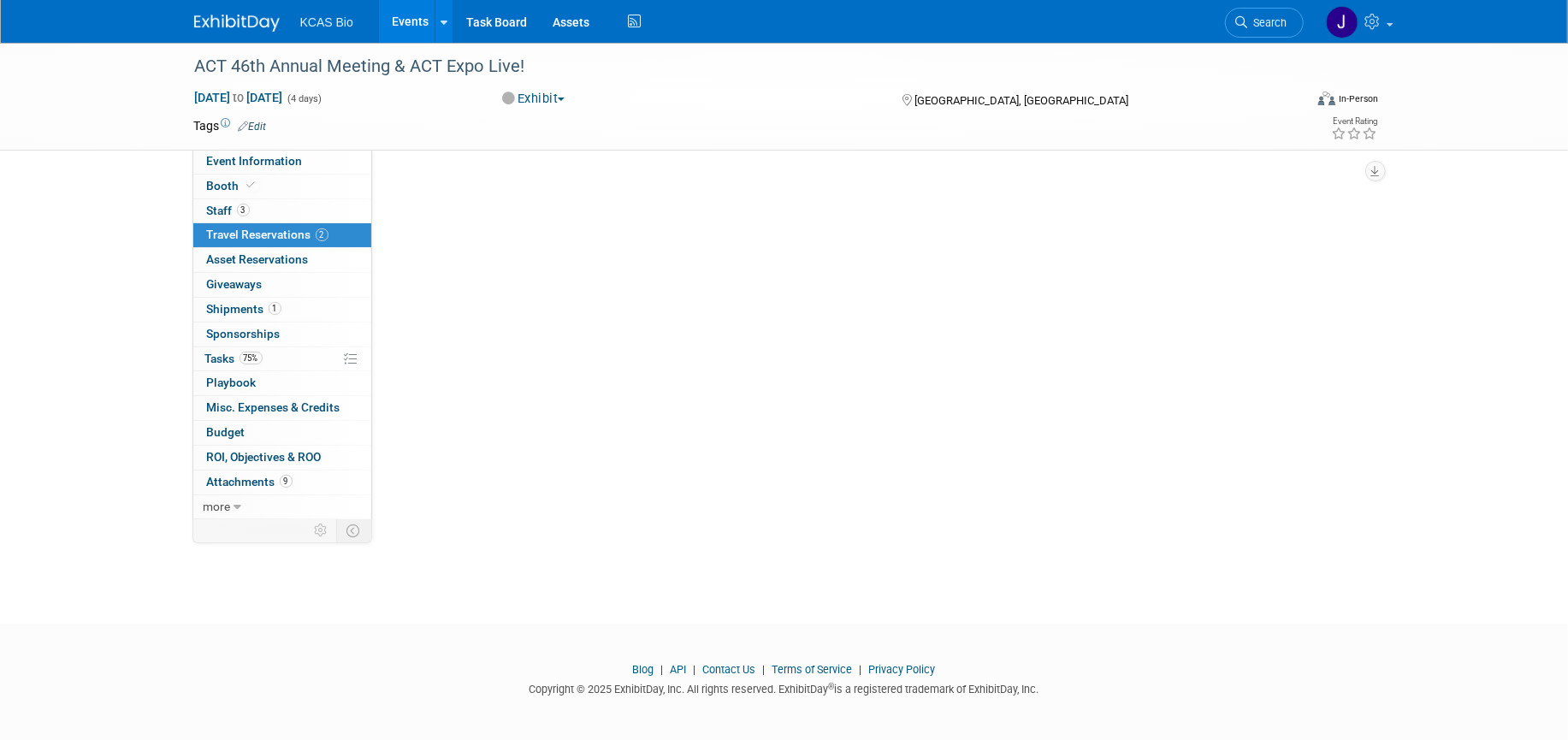
scroll to position [0, 0]
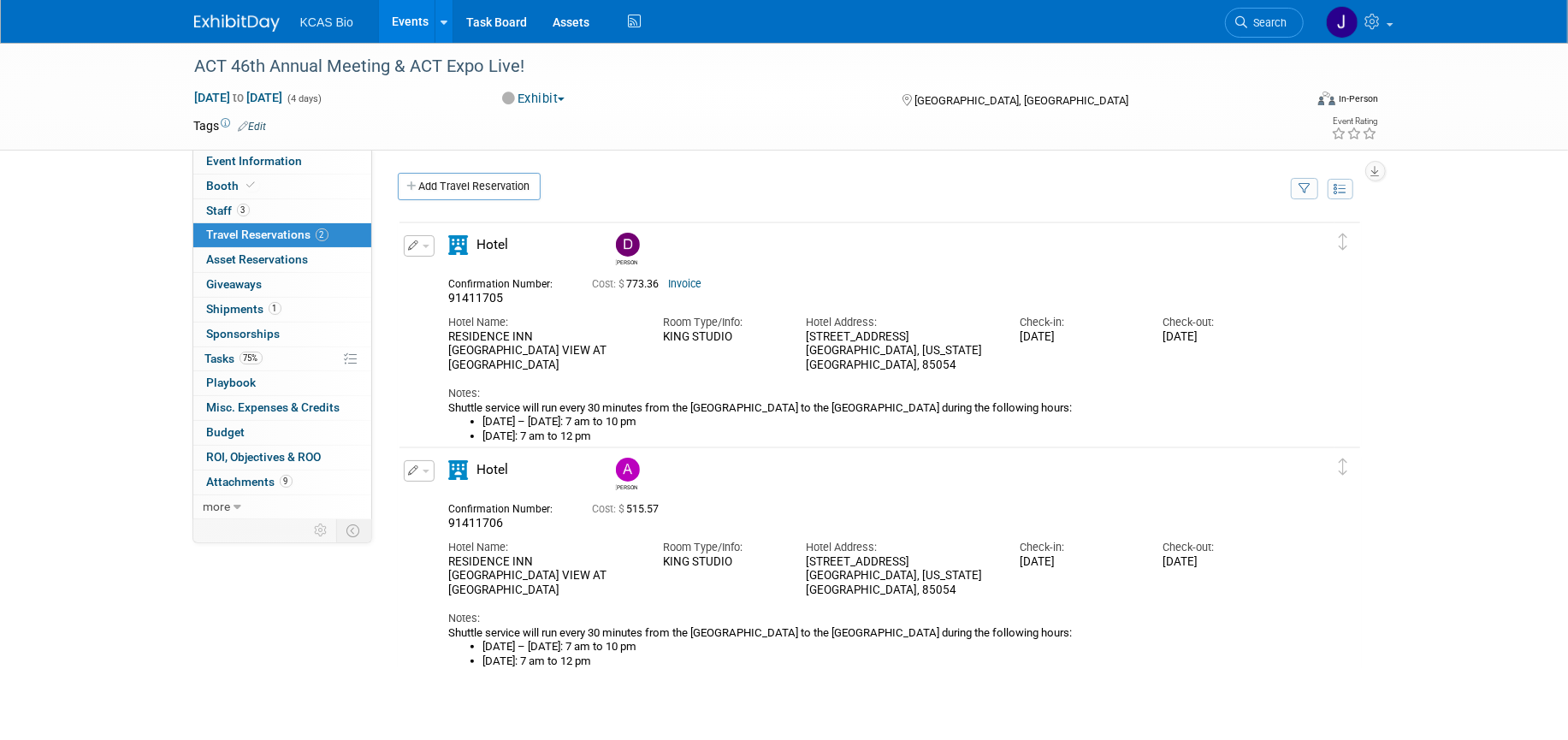
click at [472, 523] on span "91411706" at bounding box center [476, 523] width 55 height 14
copy span "91411706"
click at [476, 293] on span "91411705" at bounding box center [476, 297] width 55 height 14
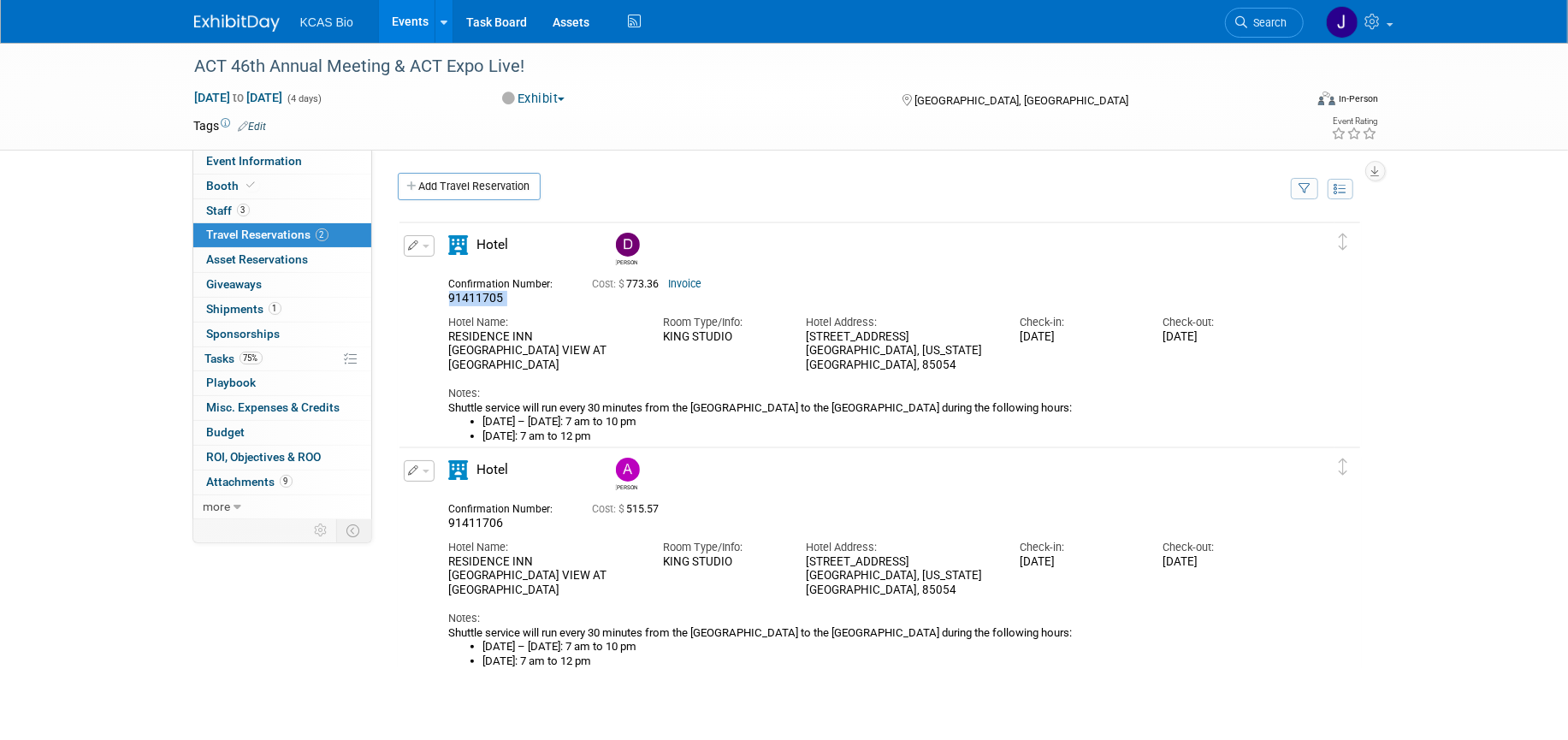
click at [476, 293] on span "91411705" at bounding box center [476, 297] width 55 height 14
copy div "91411705"
